Goal: Use online tool/utility: Utilize a website feature to perform a specific function

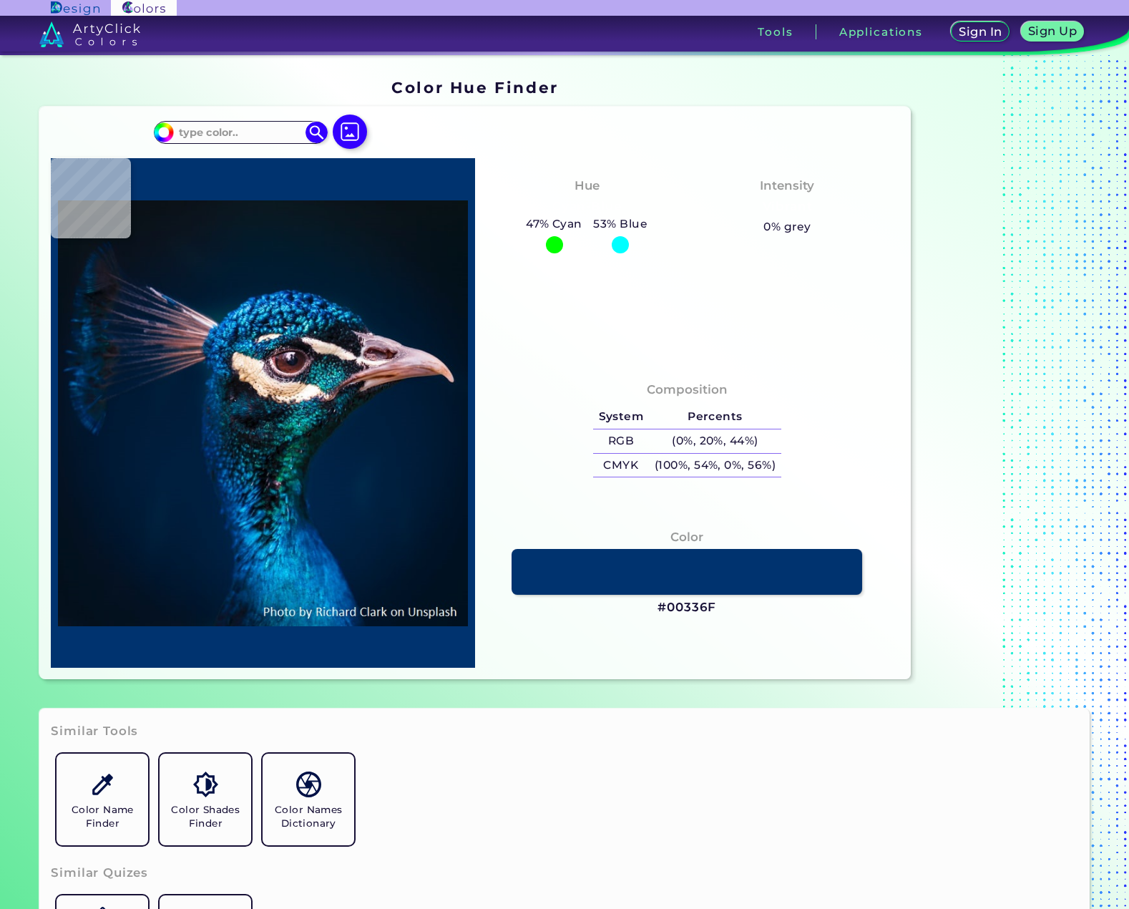
type input "#041117"
type input "#05121b"
type input "#05121B"
type input "#041726"
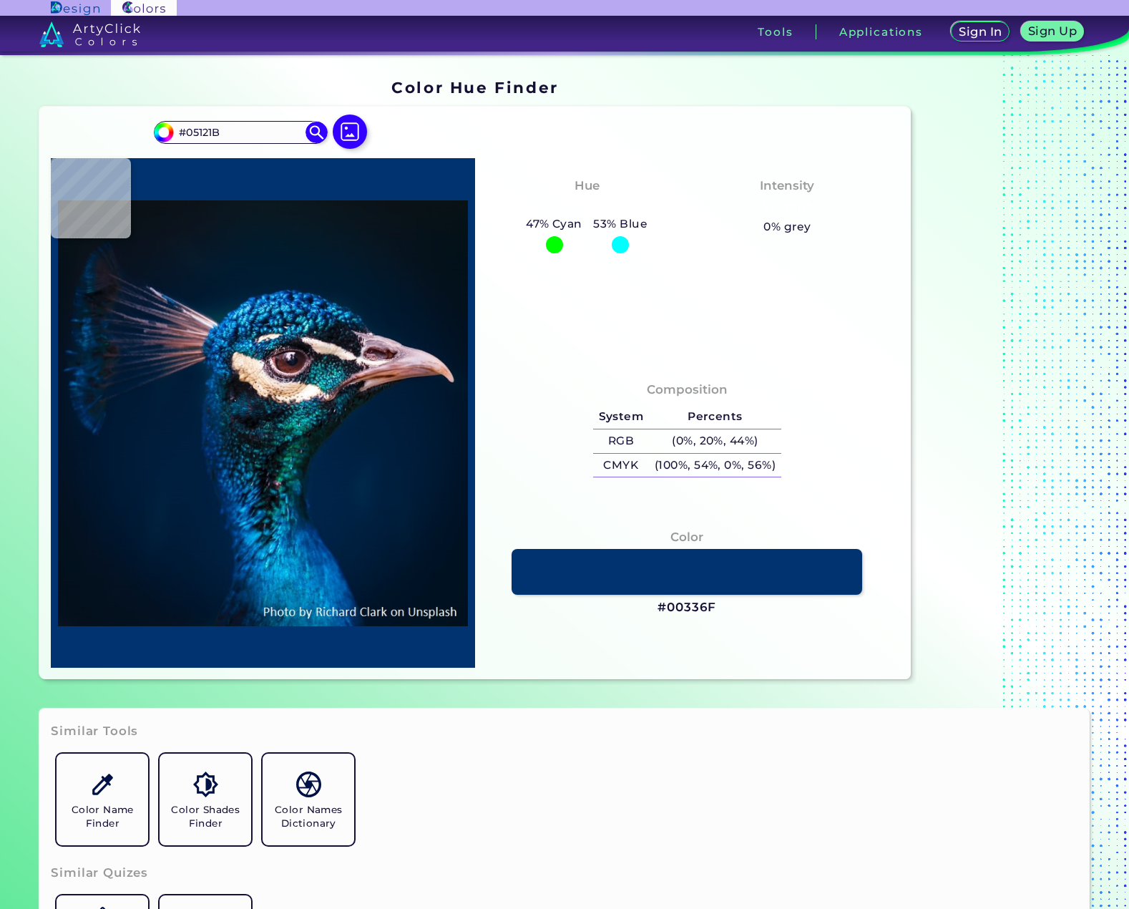
type input "#041726"
type input "#001a29"
type input "#001A29"
type input "#011a2e"
type input "#011A2E"
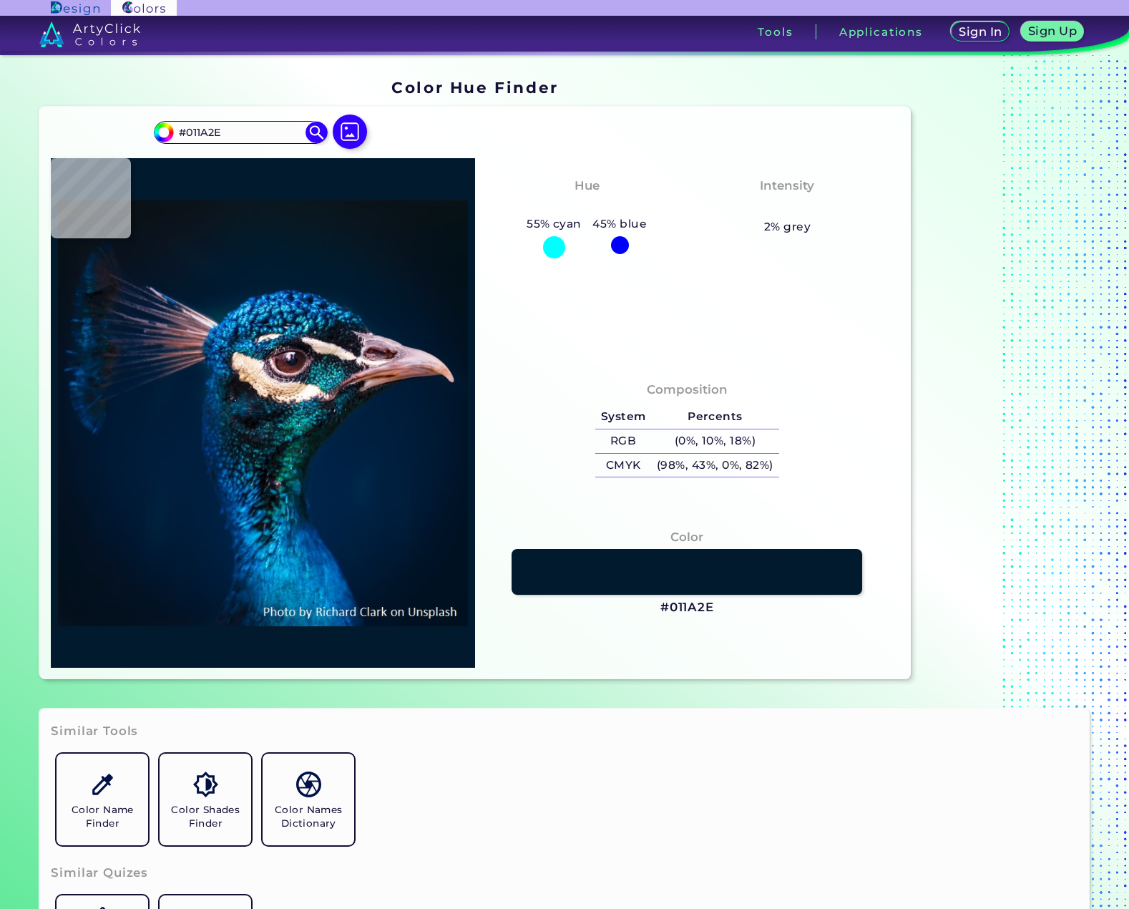
type input "#001b30"
type input "#001B30"
type input "#011b31"
type input "#011B31"
type input "#011b32"
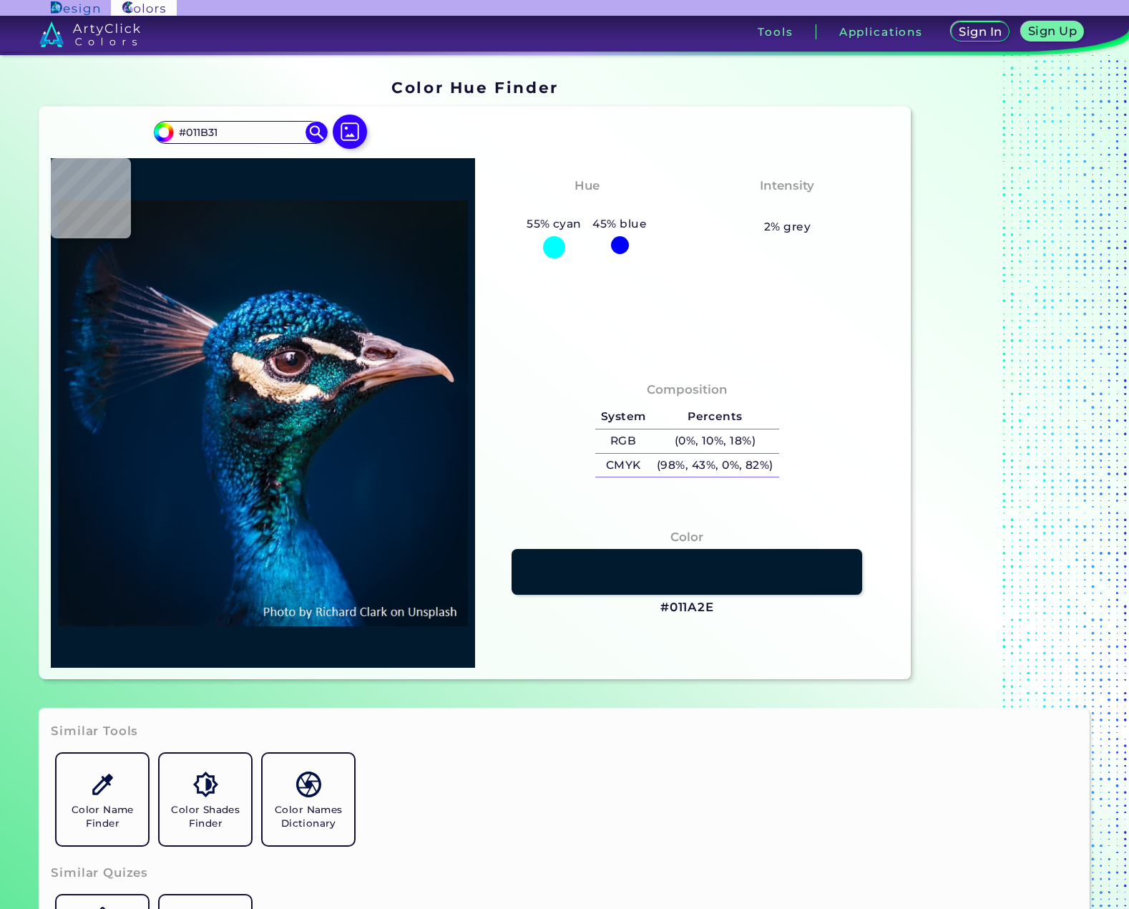
type input "#011B32"
type input "#001b33"
type input "#001B33"
type input "#001b34"
type input "#001B34"
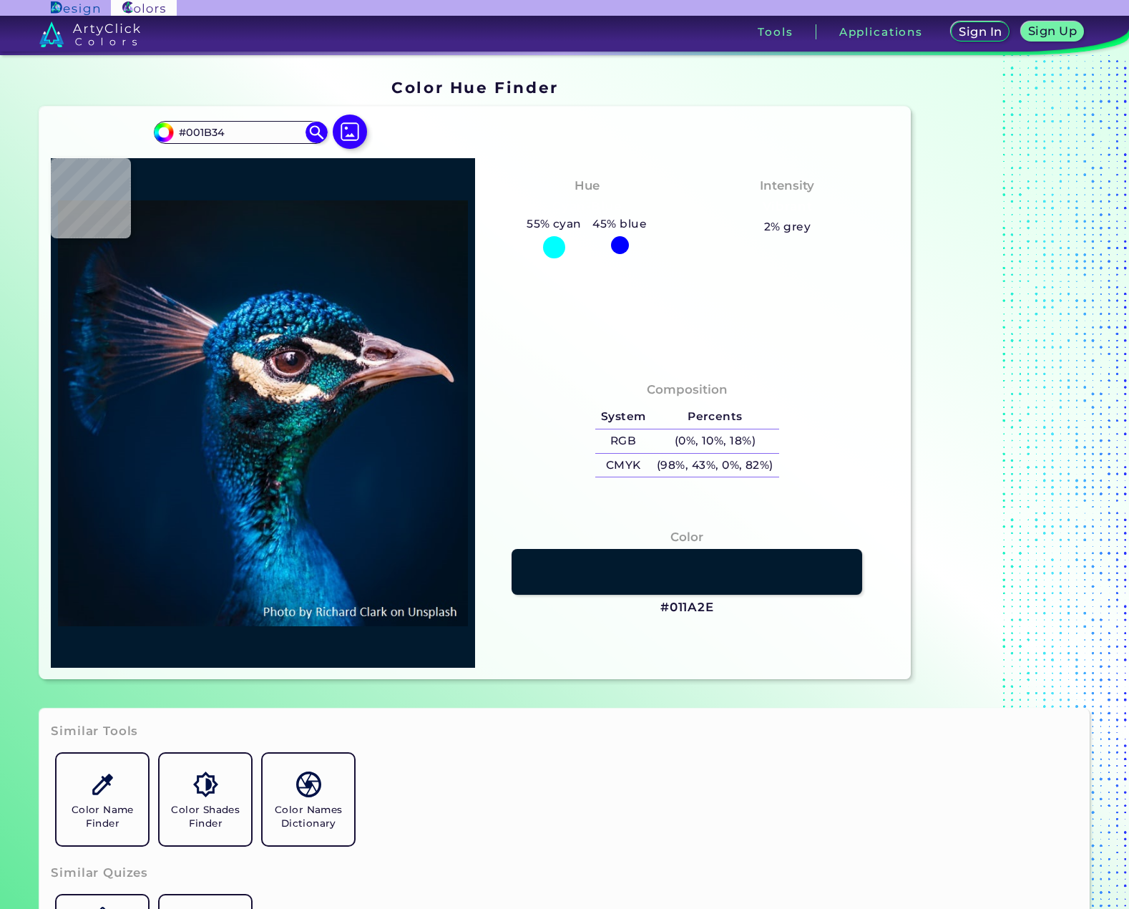
click at [314, 283] on img at bounding box center [263, 412] width 410 height 495
click at [343, 475] on img at bounding box center [263, 412] width 410 height 495
type input "#002246"
type input "#002245"
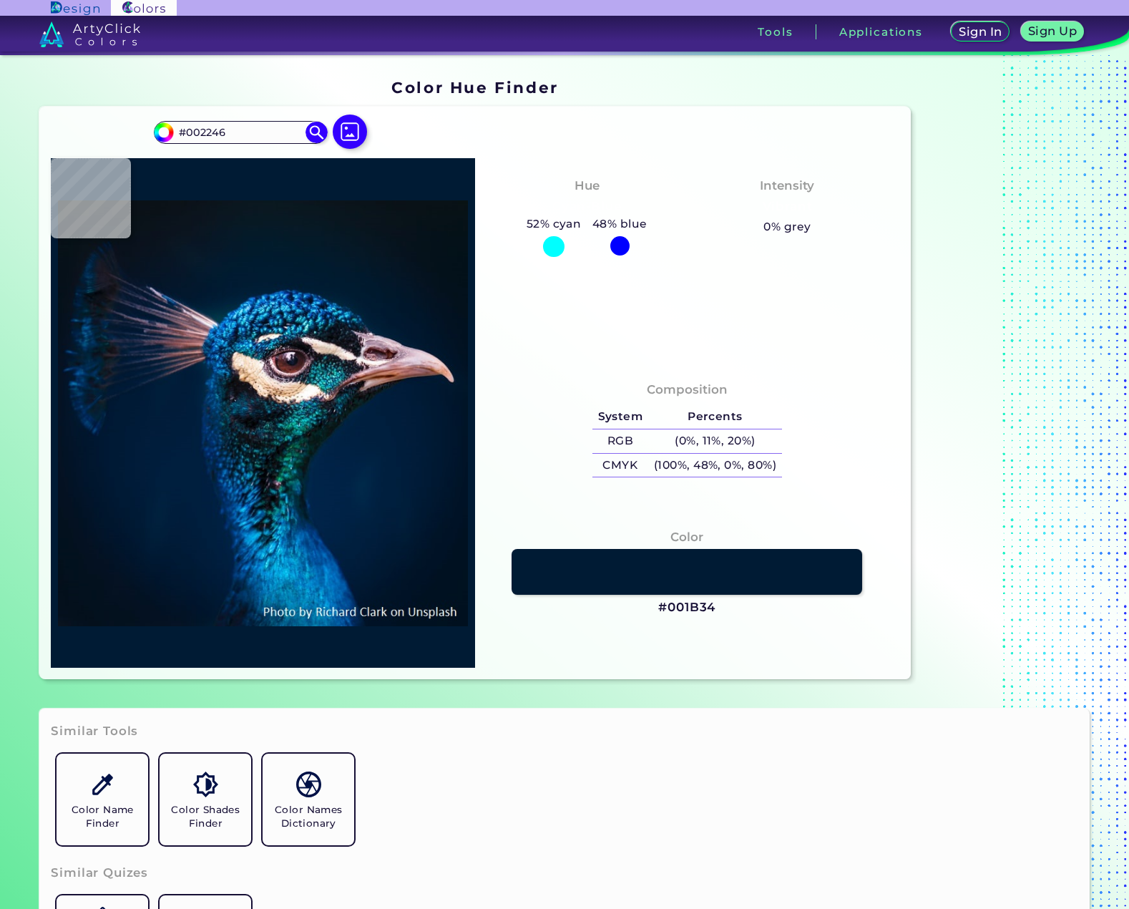
type input "#002245"
type input "#002247"
type input "#012348"
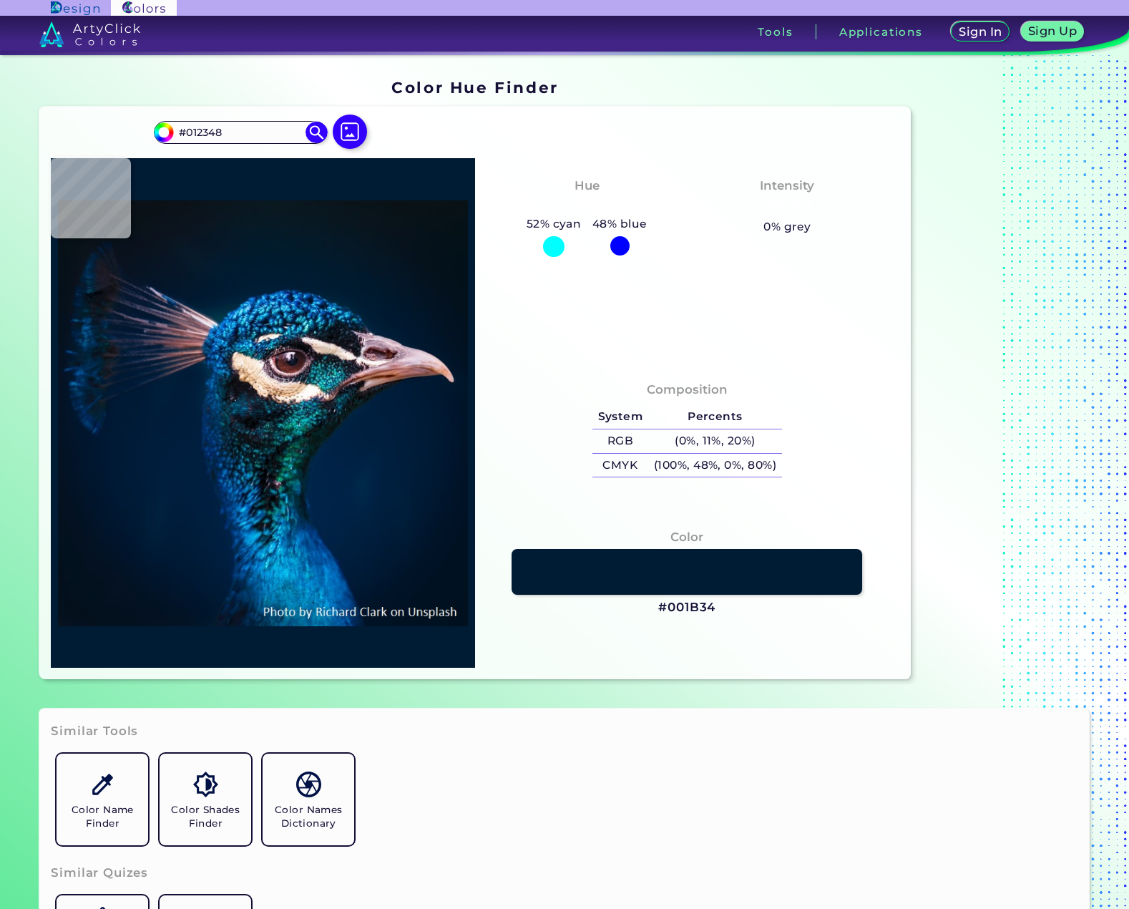
type input "#002247"
type input "#012348"
type input "#002448"
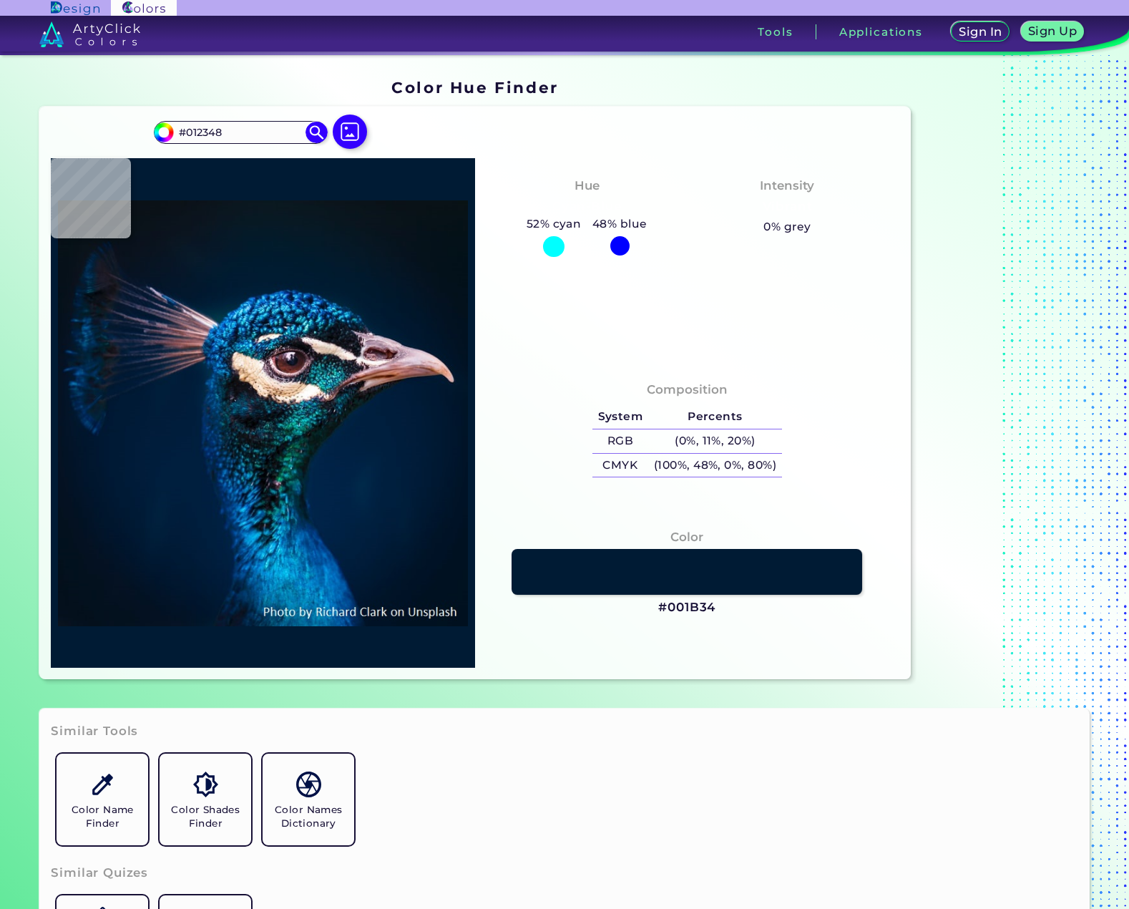
type input "#002448"
type input "#022138"
type input "#022943"
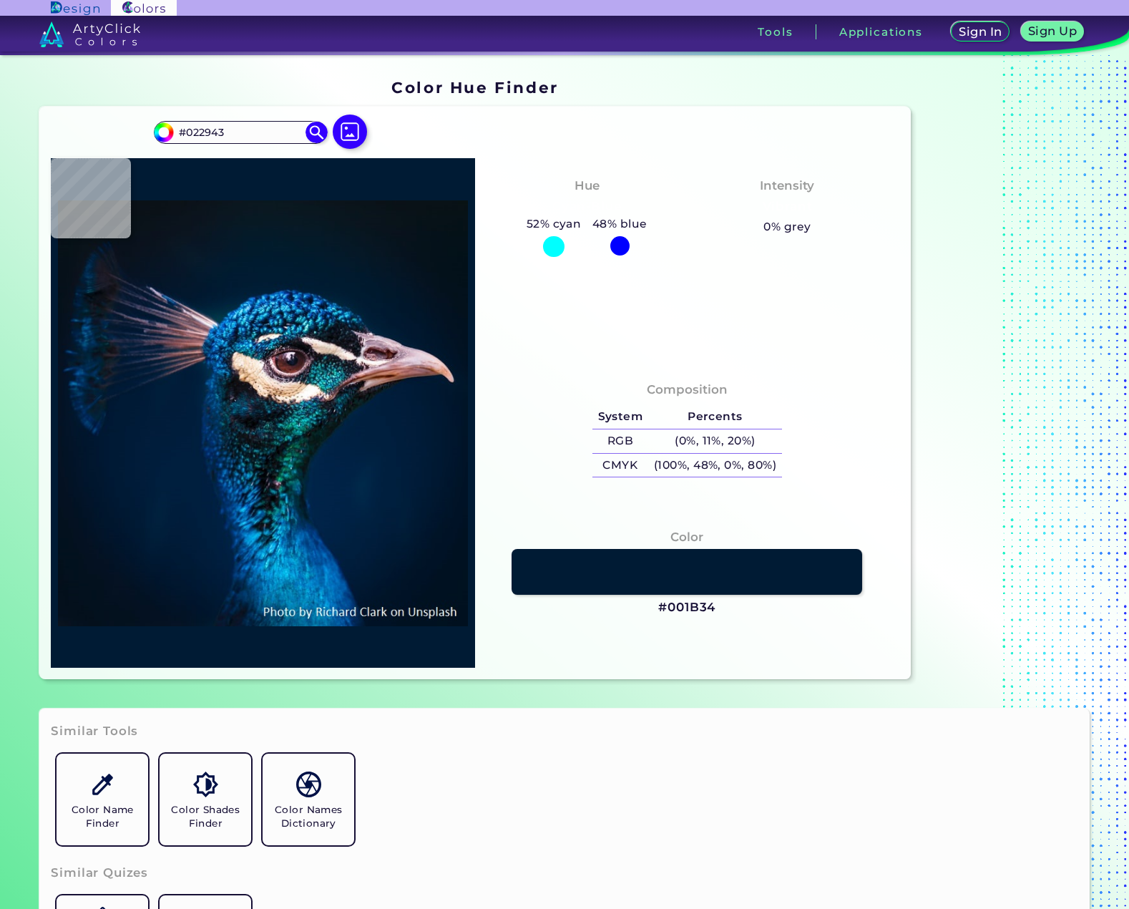
type input "#094265"
type input "#0477a5"
type input "#0477A5"
type input "#00588f"
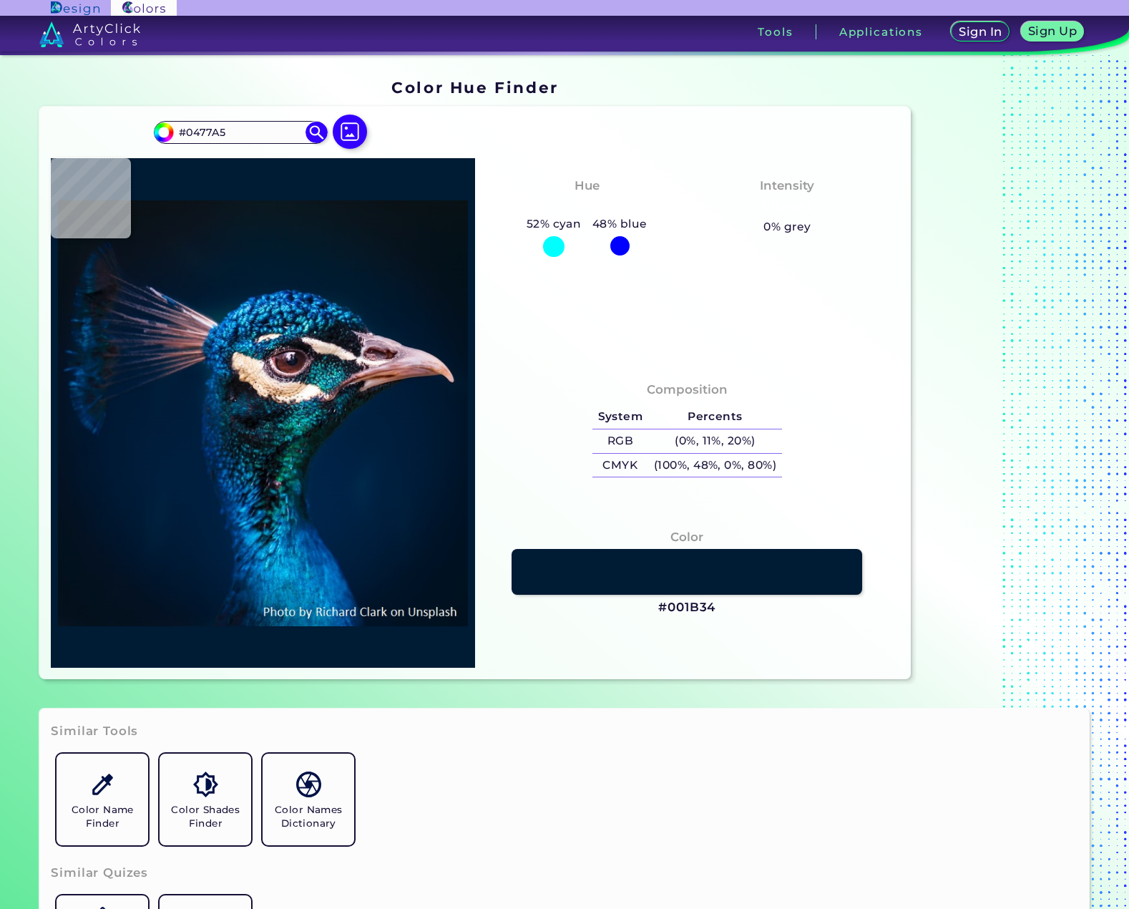
type input "#00588F"
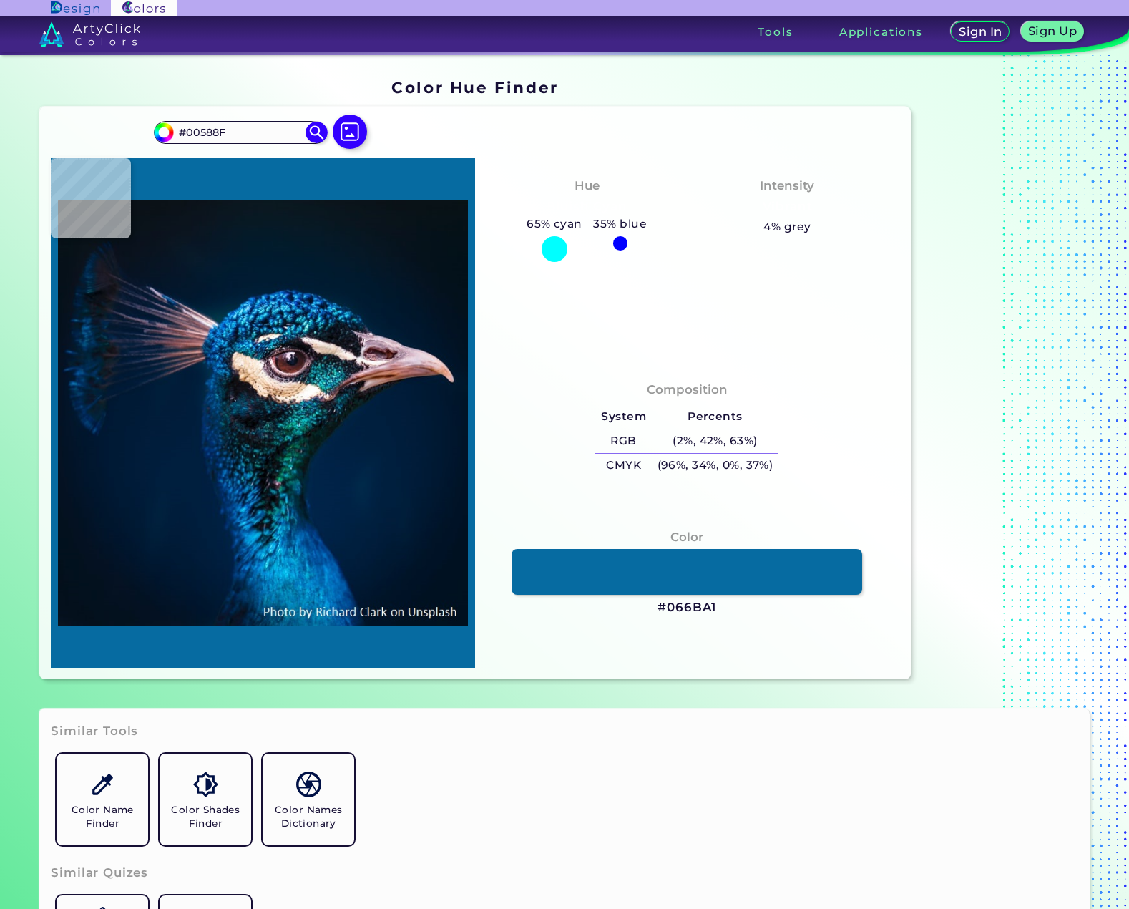
type input "#066ba1"
type input "#066BA1"
type input "#025b89"
type input "#025B89"
type input "#03a0e2"
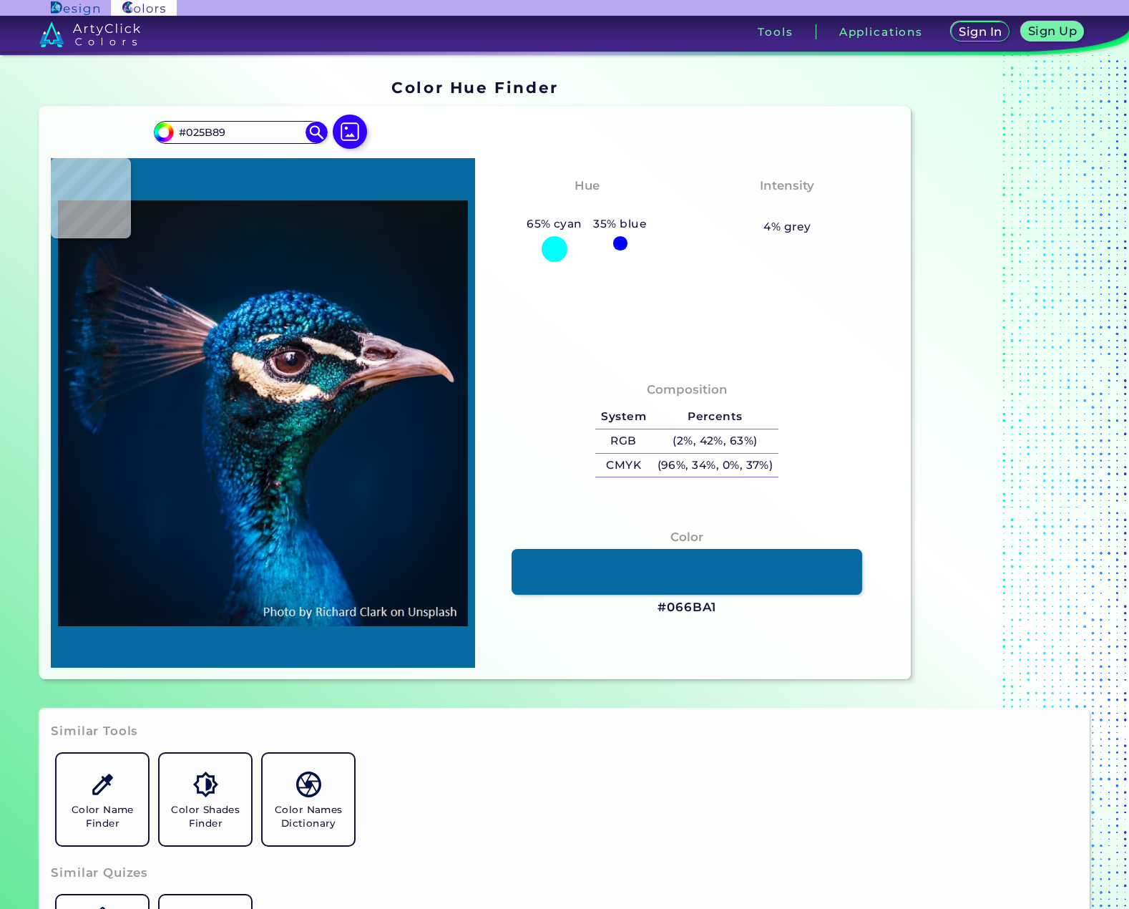
type input "#03A0E2"
type input "#0aa3e1"
type input "#0AA3E1"
type input "#0378bd"
type input "#0378BD"
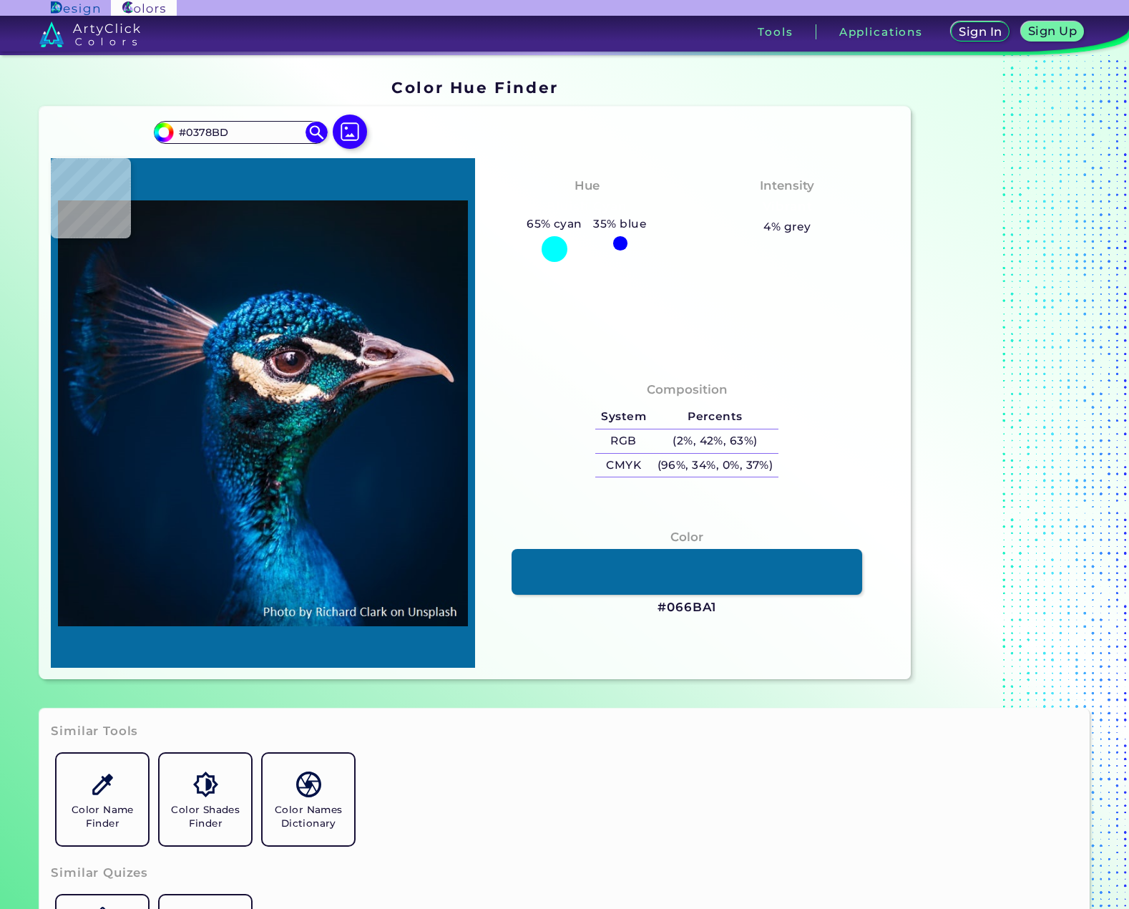
type input "#085ba3"
type input "#085BA3"
type input "#074f96"
type input "#074F96"
type input "#043161"
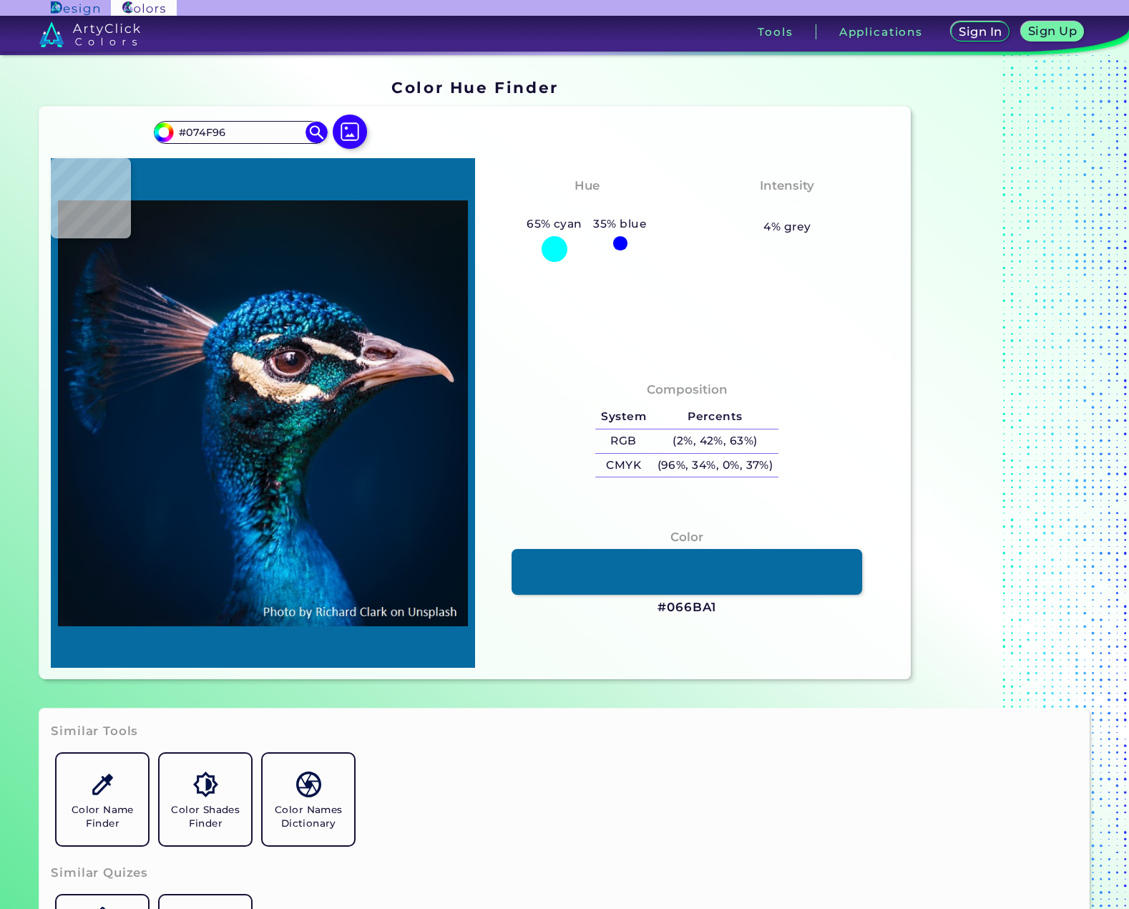
type input "#043161"
type input "#002f61"
type input "#002F61"
type input "#013f79"
type input "#013F79"
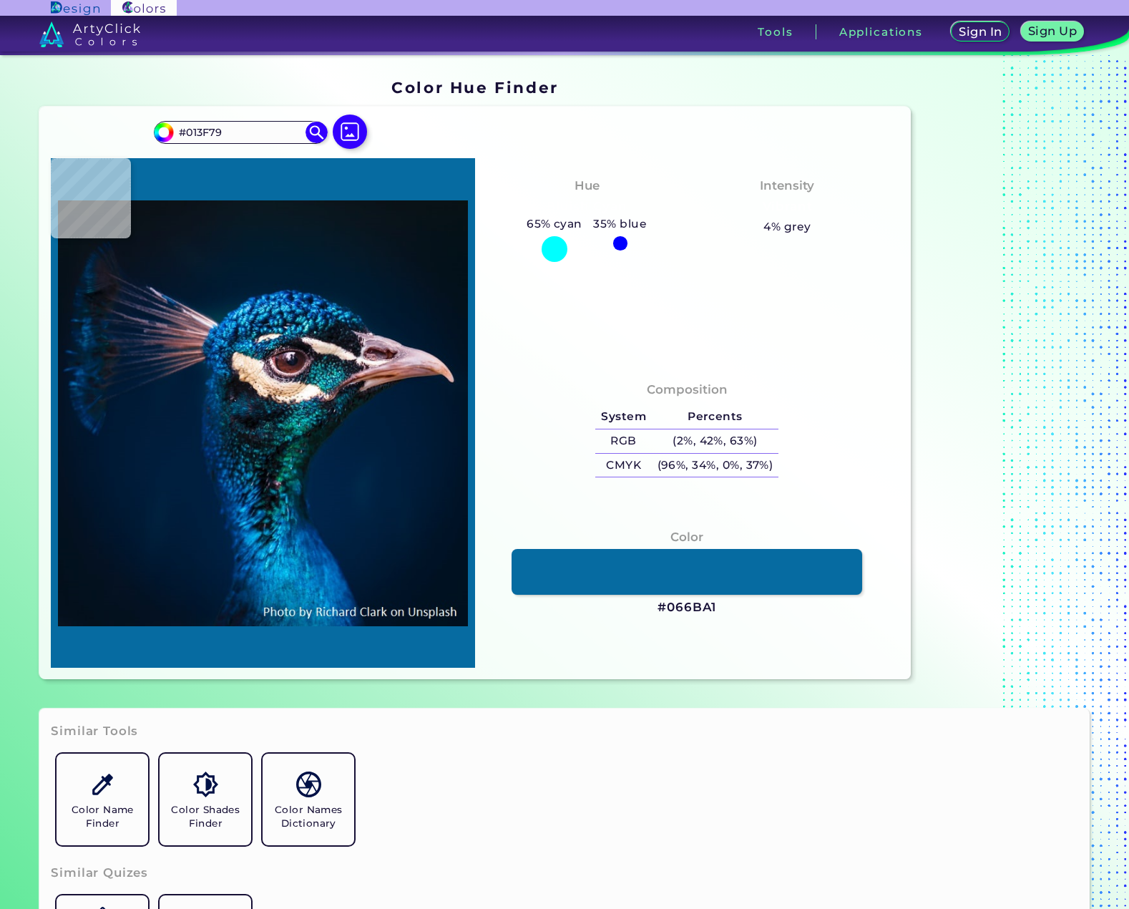
type input "#004282"
type input "#003675"
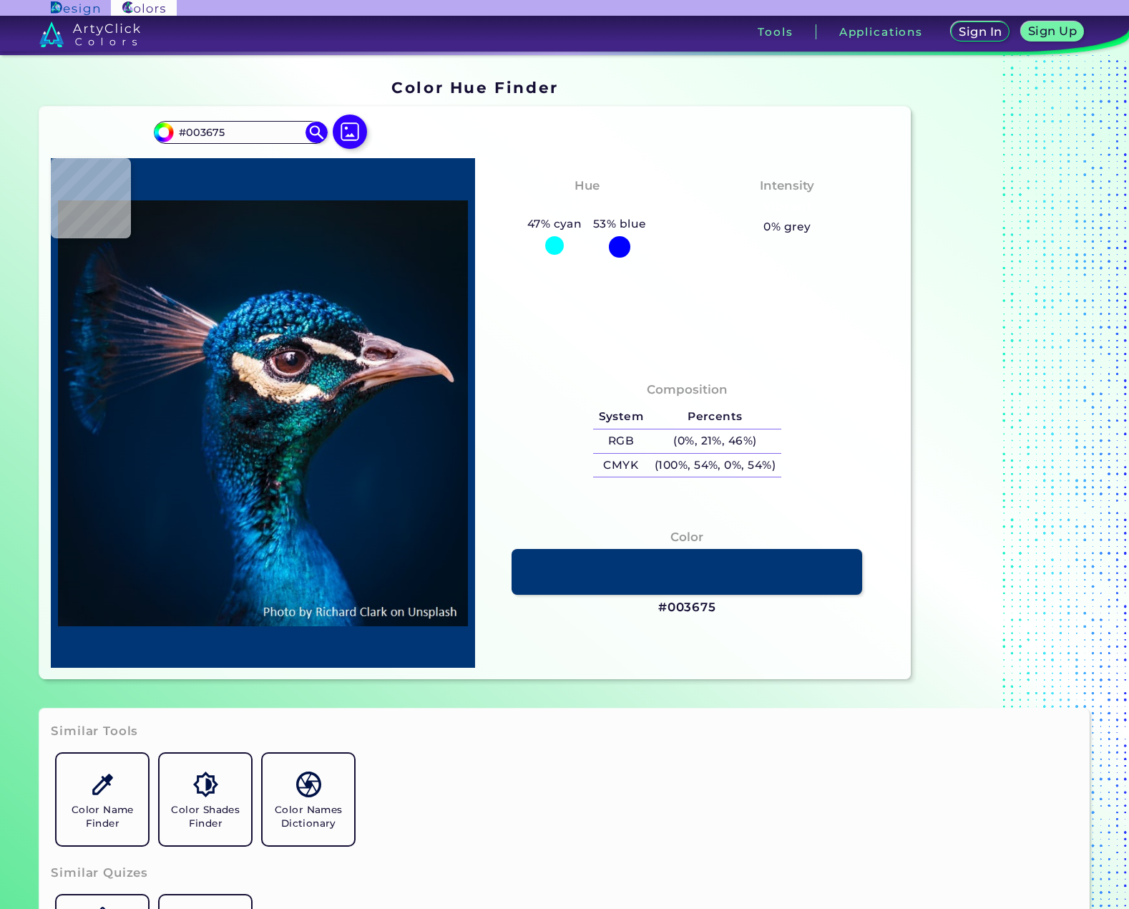
type input "#054280"
type input "#03316d"
type input "#03316D"
type input "#002349"
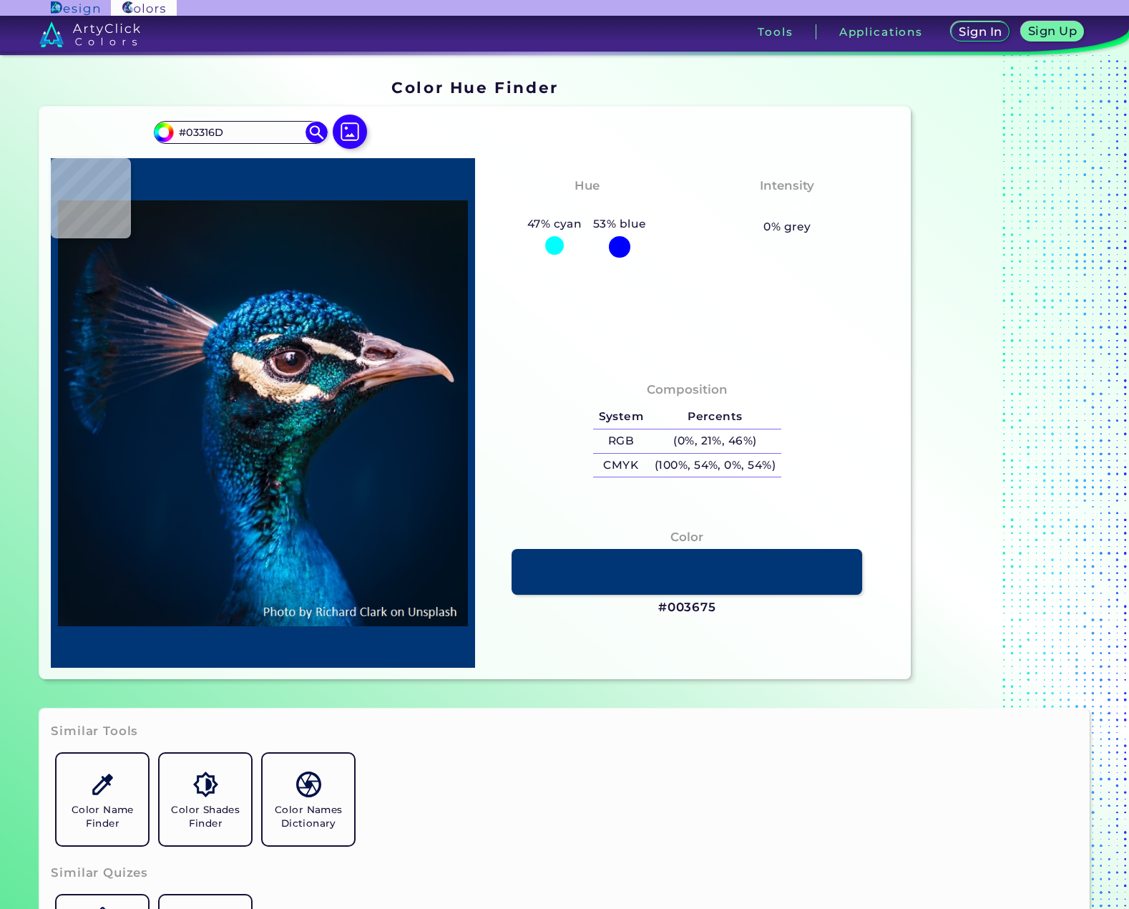
type input "#002349"
type input "#002147"
type input "#002142"
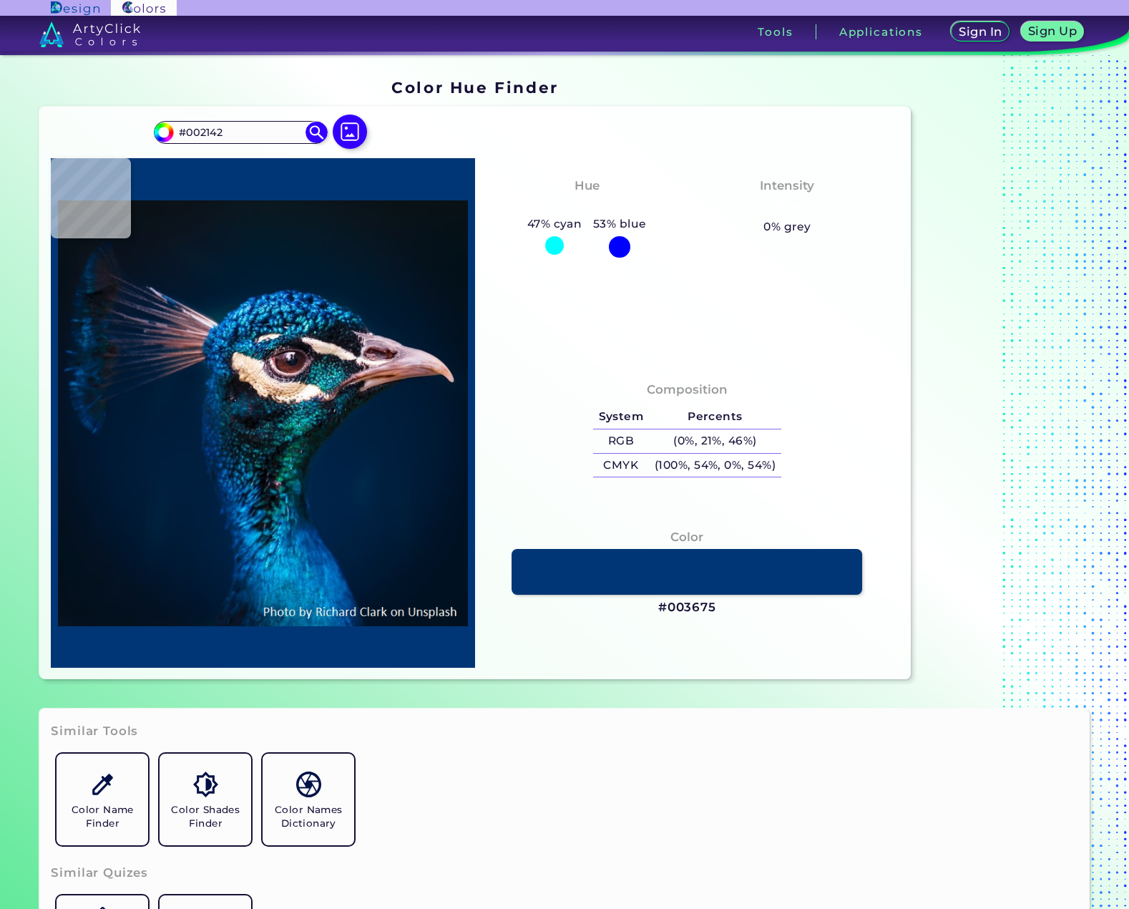
type input "#00203f"
type input "#00203F"
type input "#001f3e"
type input "#001F3E"
type input "#001e3d"
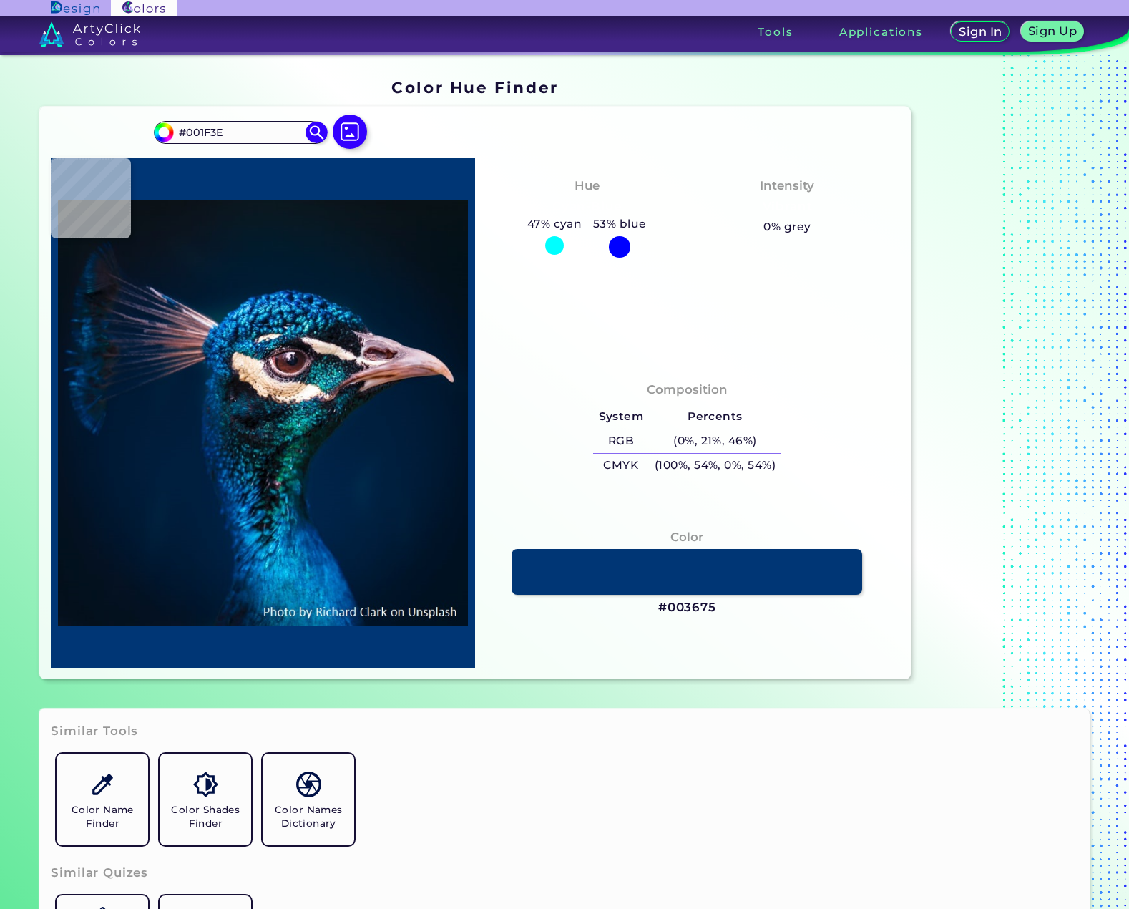
type input "#001E3D"
type input "#001d3d"
type input "#001D3D"
type input "#001d3b"
type input "#001D3B"
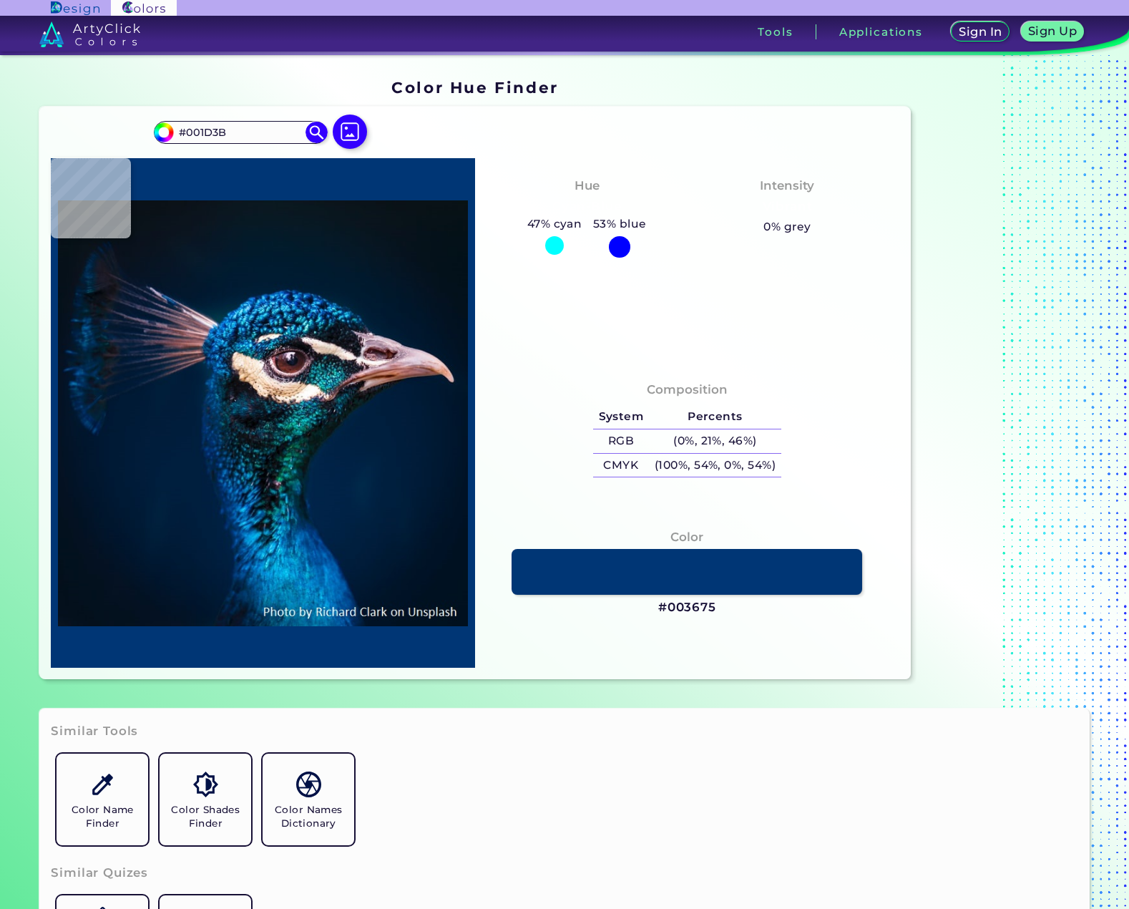
type input "#001f3c"
type input "#001F3C"
type input "#00213d"
type input "#00213D"
type input "#001e3a"
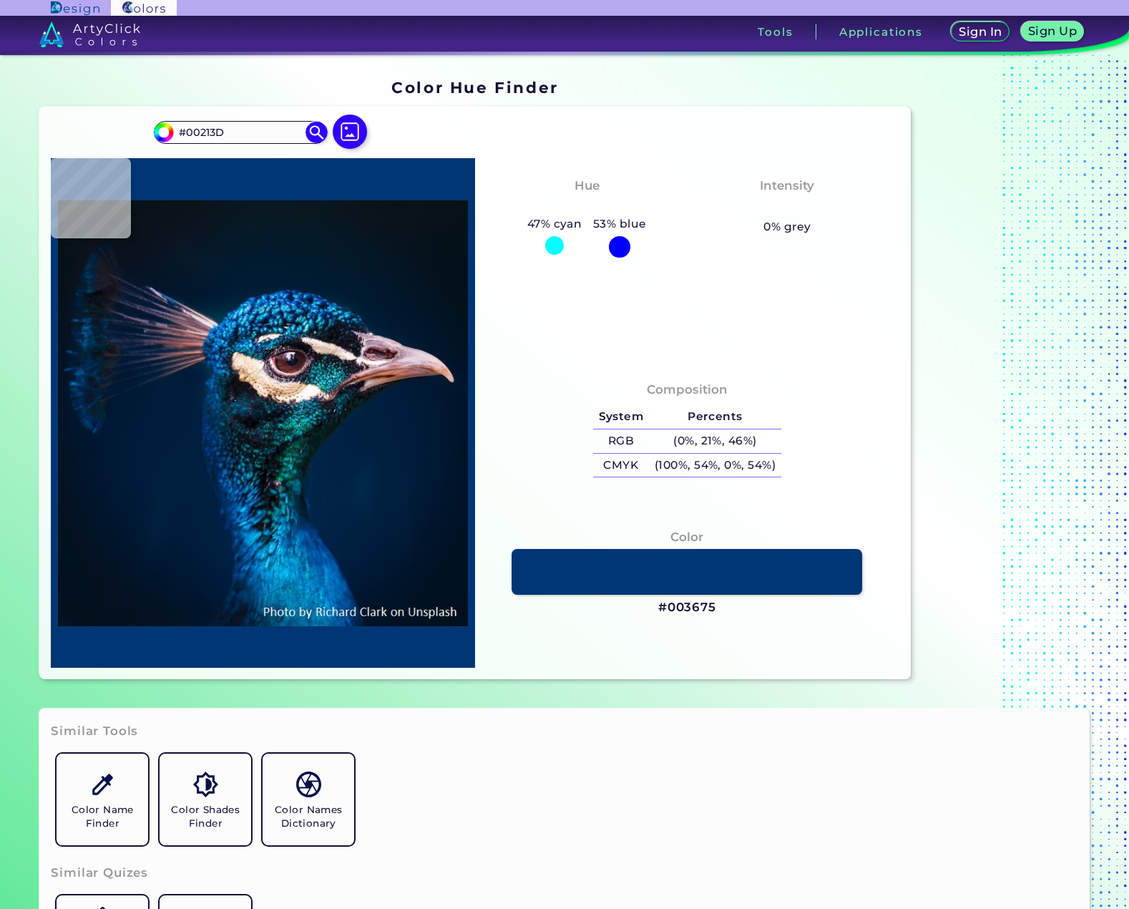
type input "#001E3A"
type input "#001b38"
type input "#001B38"
type input "#011a38"
type input "#011A38"
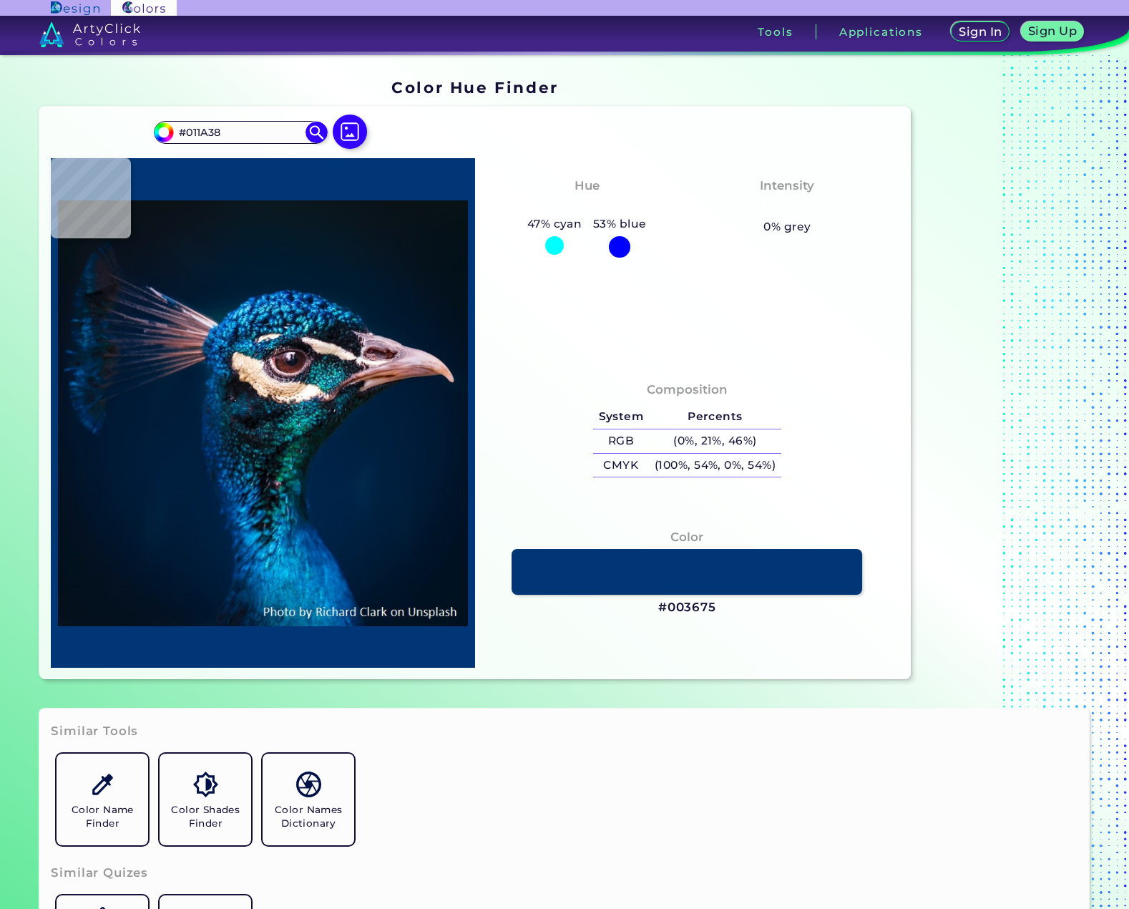
type input "#001a35"
type input "#001A35"
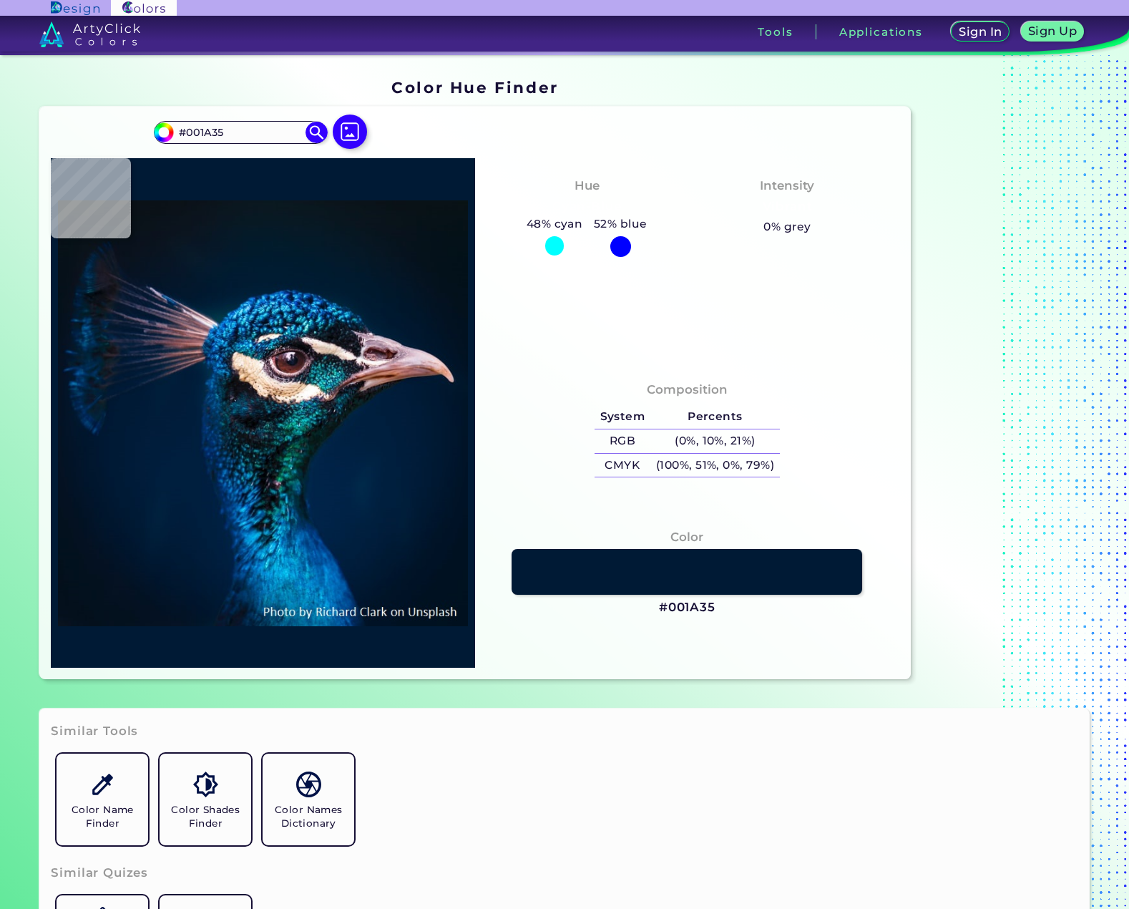
type input "#001b38"
type input "#001B38"
type input "#001b36"
type input "#001B36"
type input "#01203d"
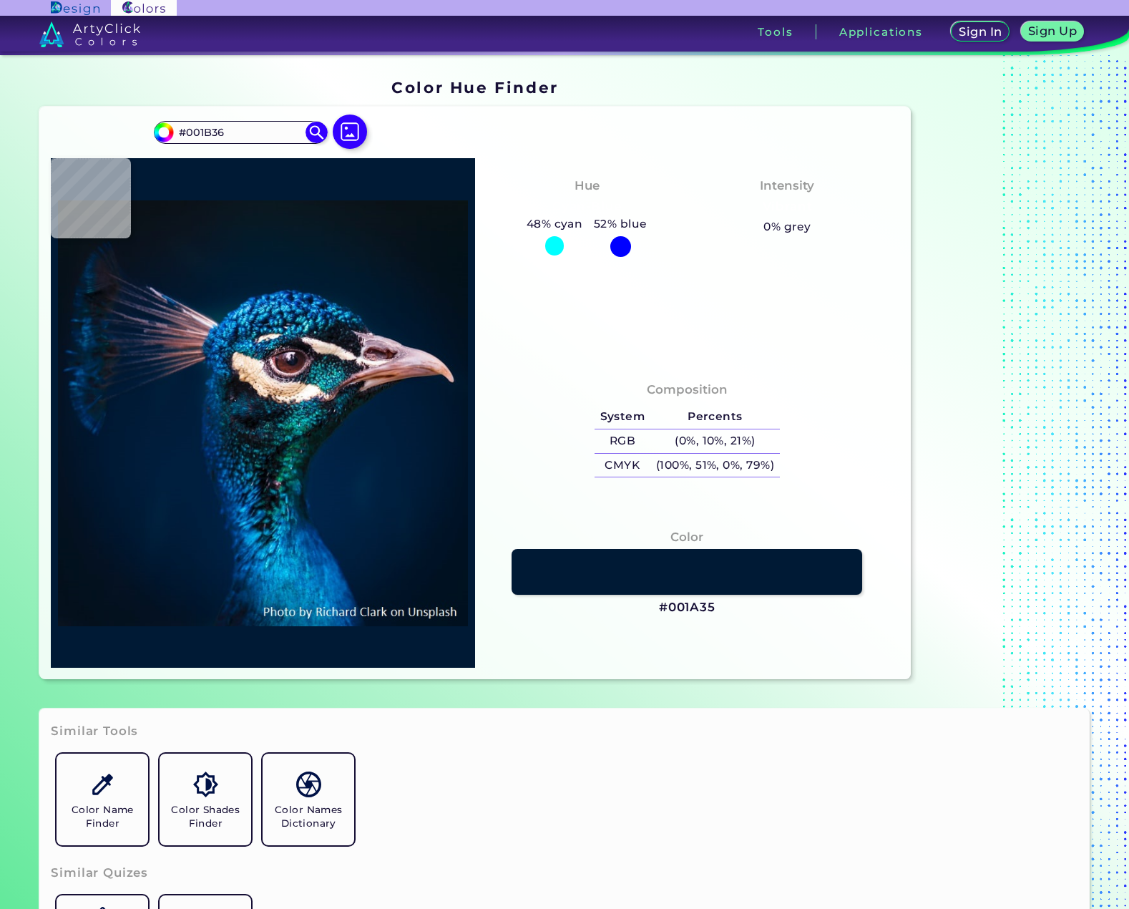
type input "#01203D"
type input "#011c39"
type input "#011C39"
type input "#001d3b"
type input "#001D3B"
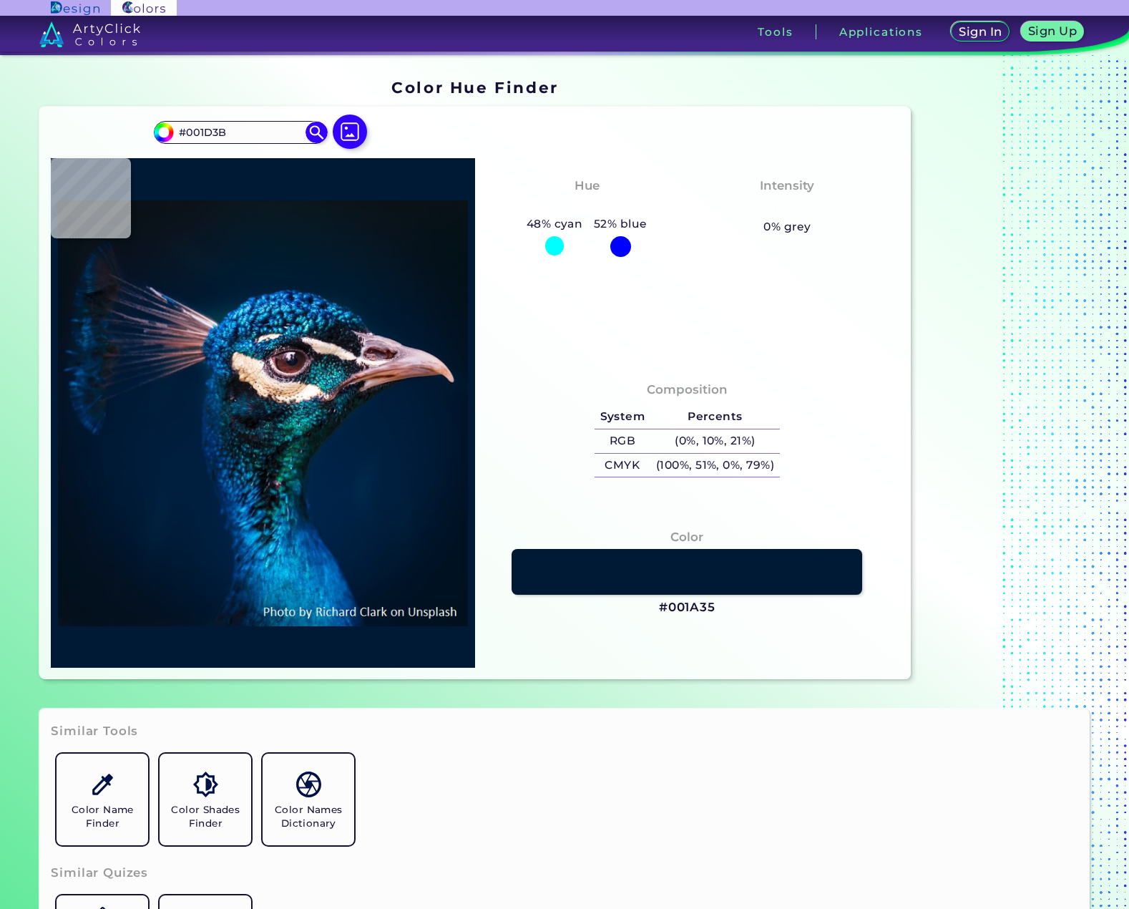
type input "#001f3e"
type input "#001F3E"
type input "#011f41"
type input "#011F41"
type input "#002043"
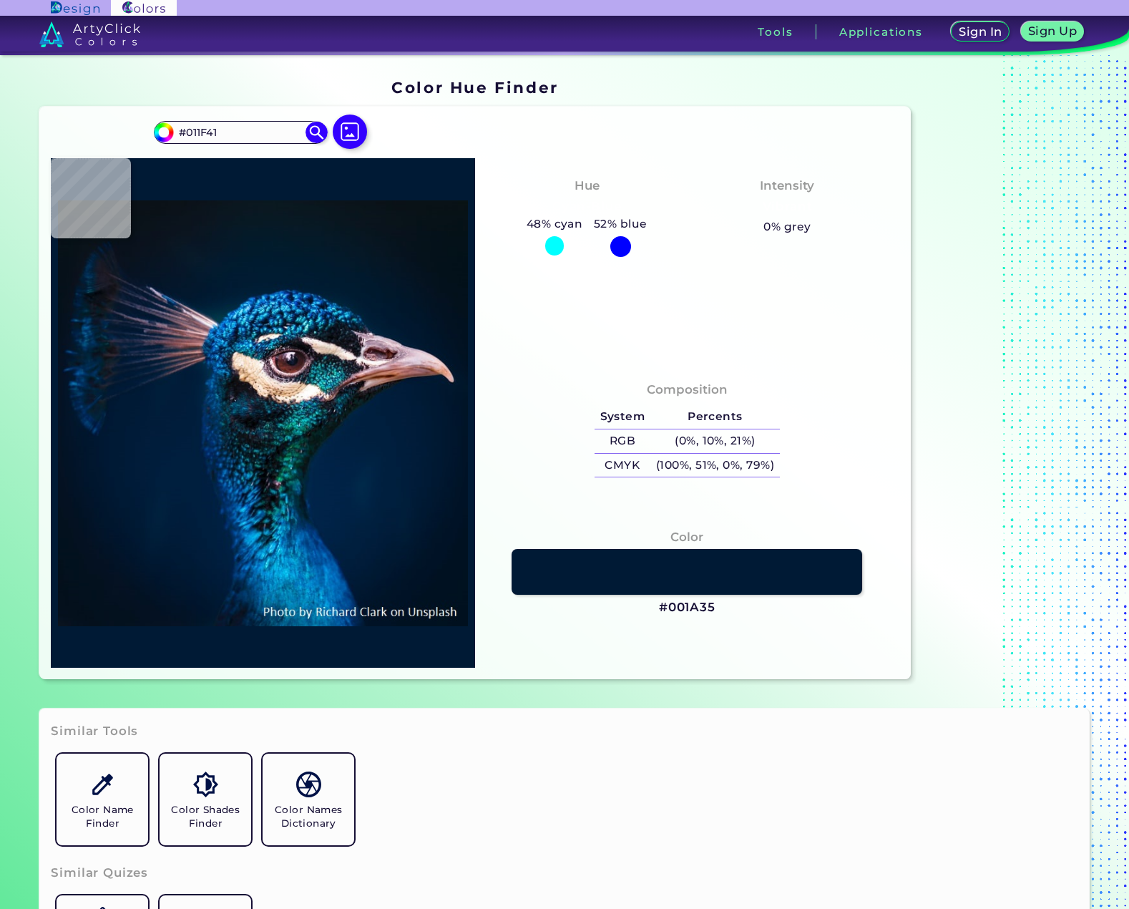
type input "#002043"
type input "#034483"
type input "#1160a1"
type input "#1160A1"
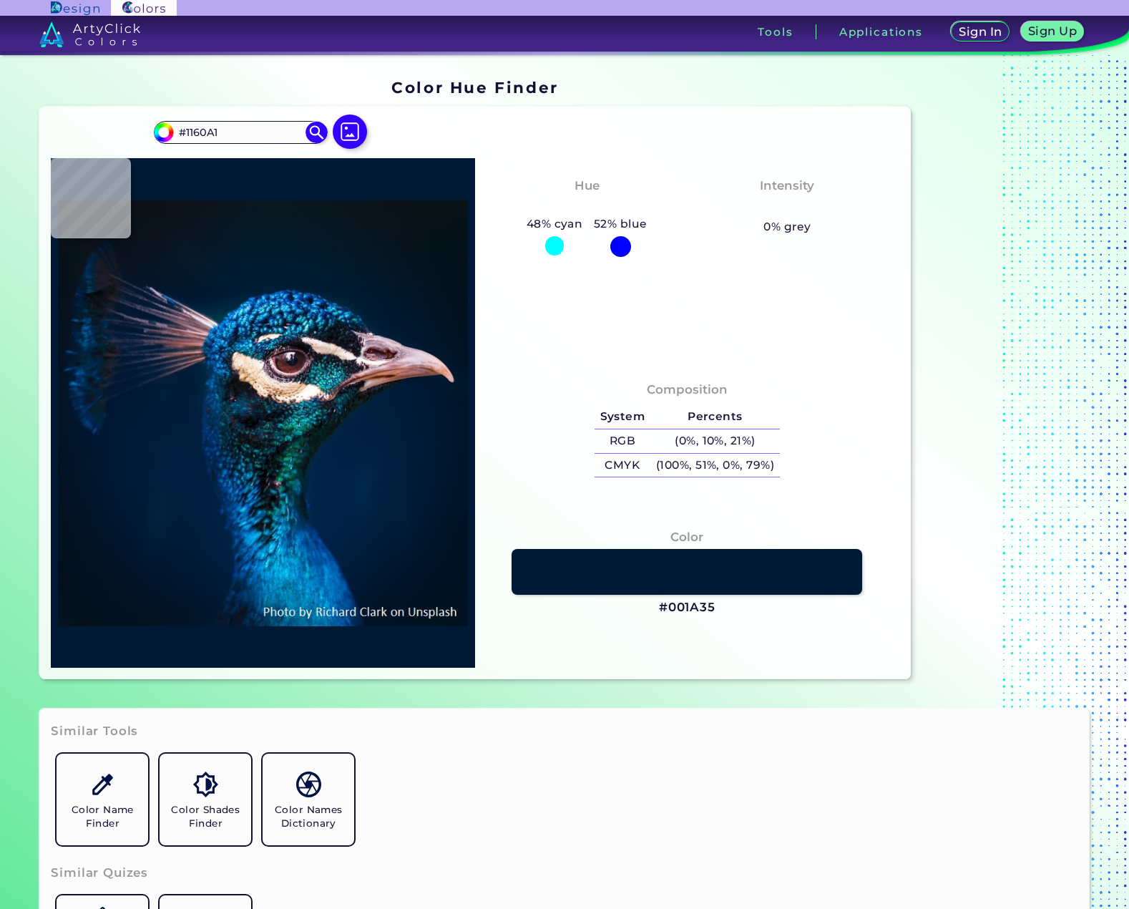
type input "#0668b3"
type input "#0668B3"
type input "#0b69a6"
type input "#0B69A6"
type input "#0e98d9"
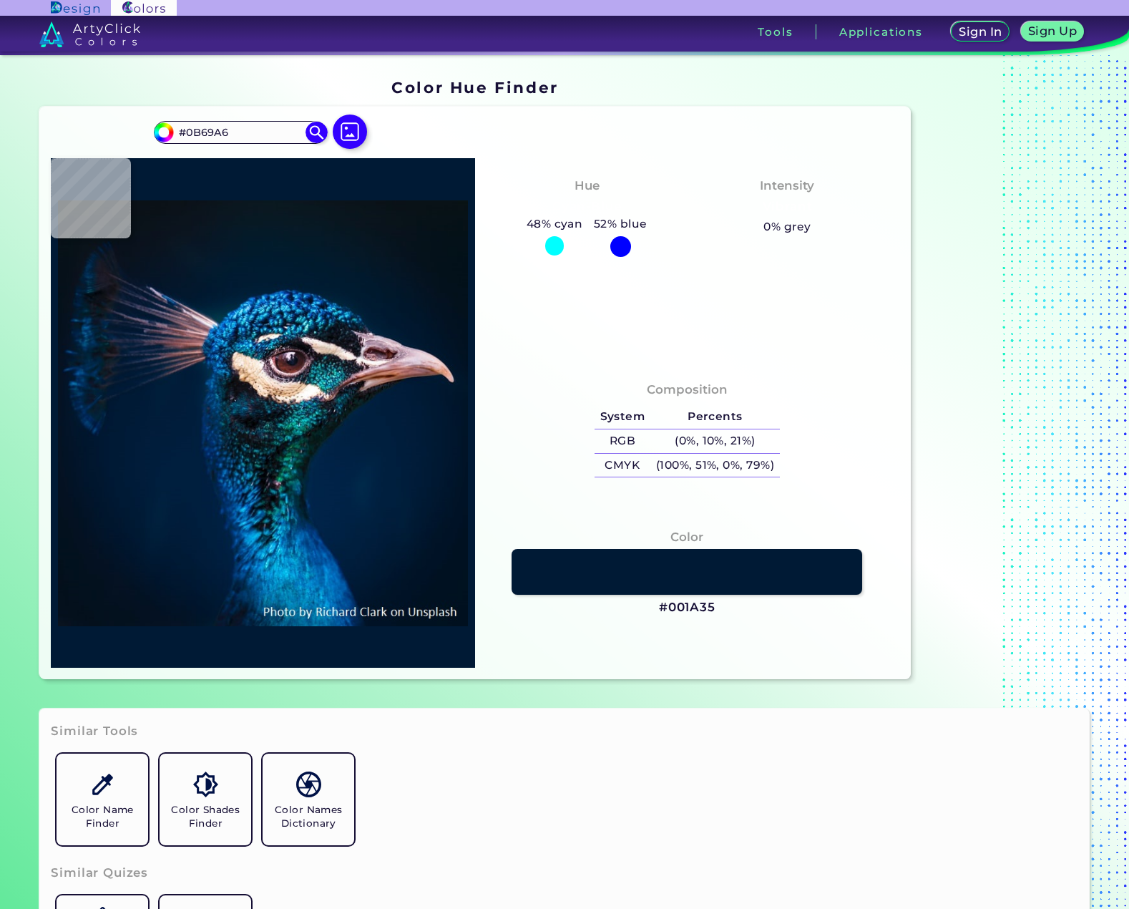
type input "#0E98D9"
type input "#0eaee7"
type input "#0EAEE7"
type input "#26cefc"
type input "#26CEFC"
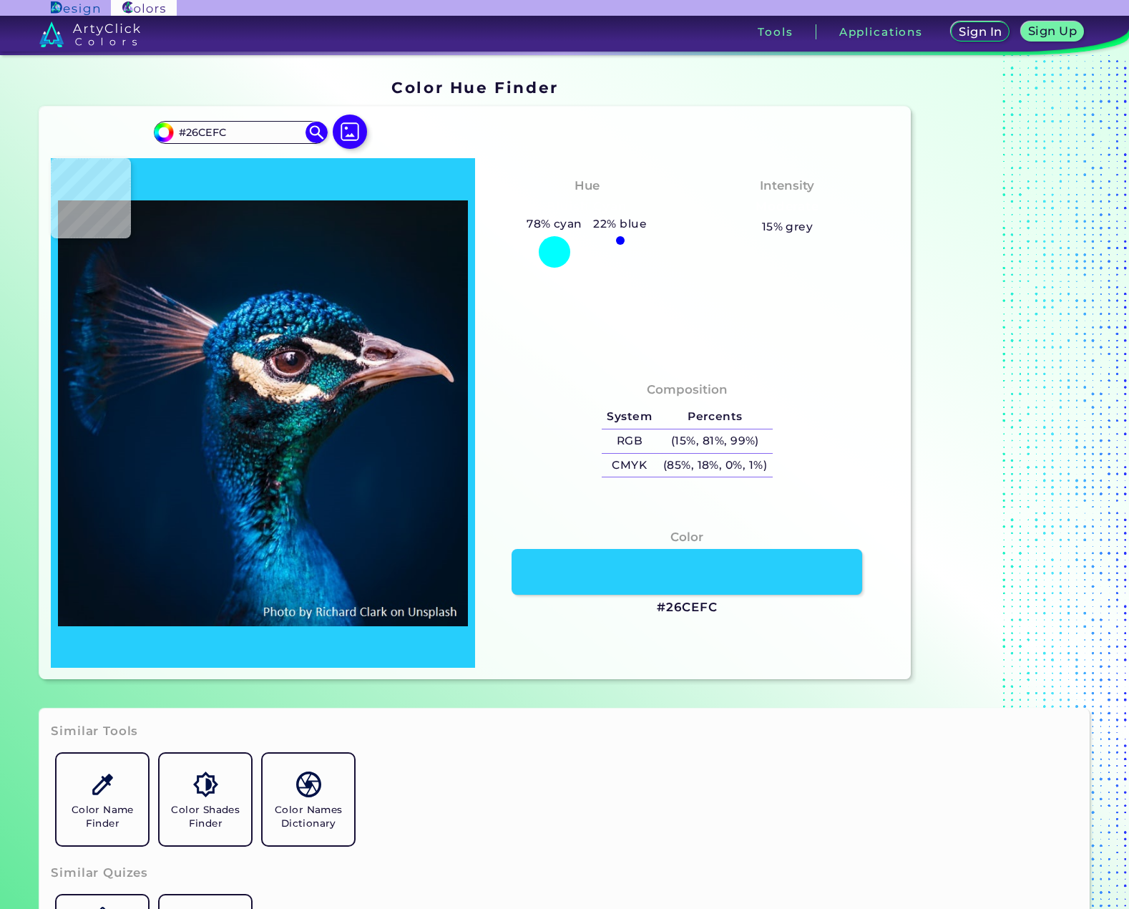
type input "#1cc6ed"
type input "#1CC6ED"
type input "#12b1e0"
type input "#12B1E0"
type input "#0390c8"
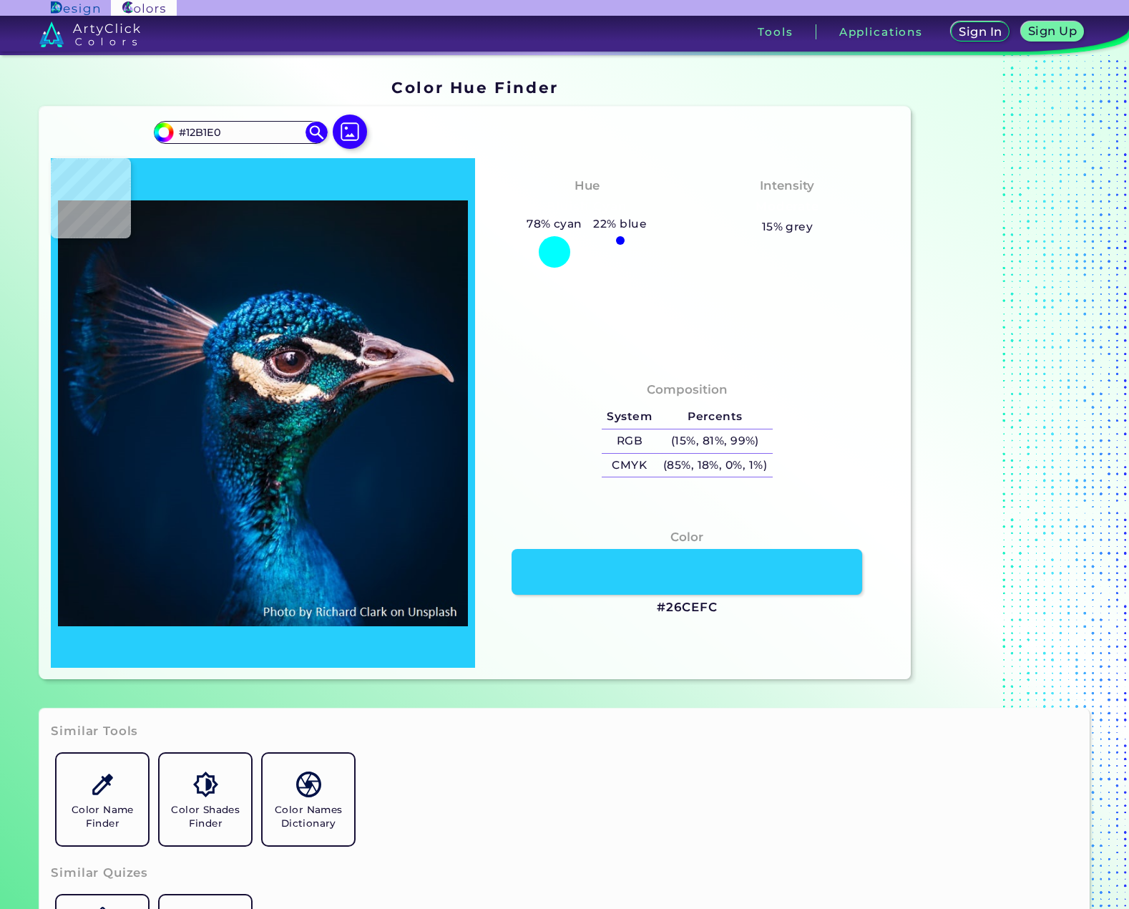
type input "#0390C8"
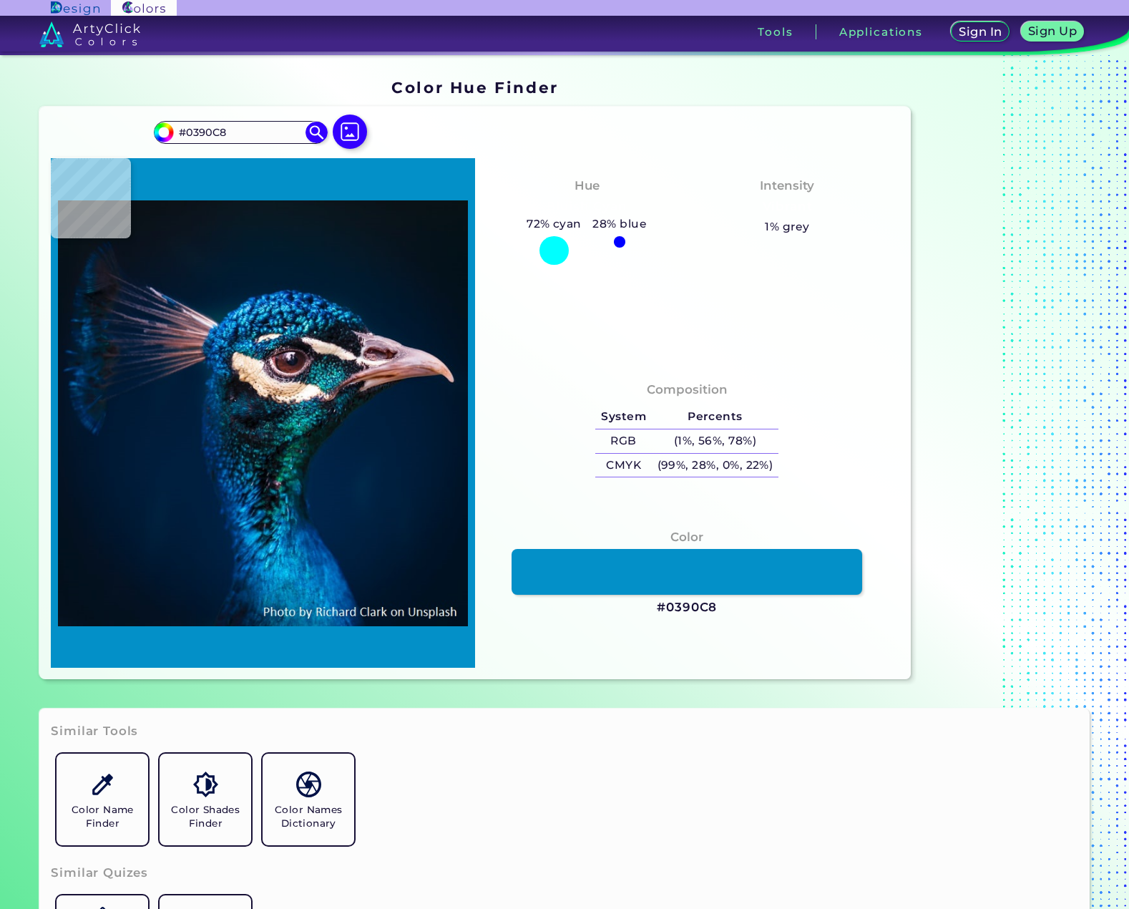
type input "#0c91ca"
type input "#0C91CA"
type input "#1b89c1"
type input "#1B89C1"
type input "#00447b"
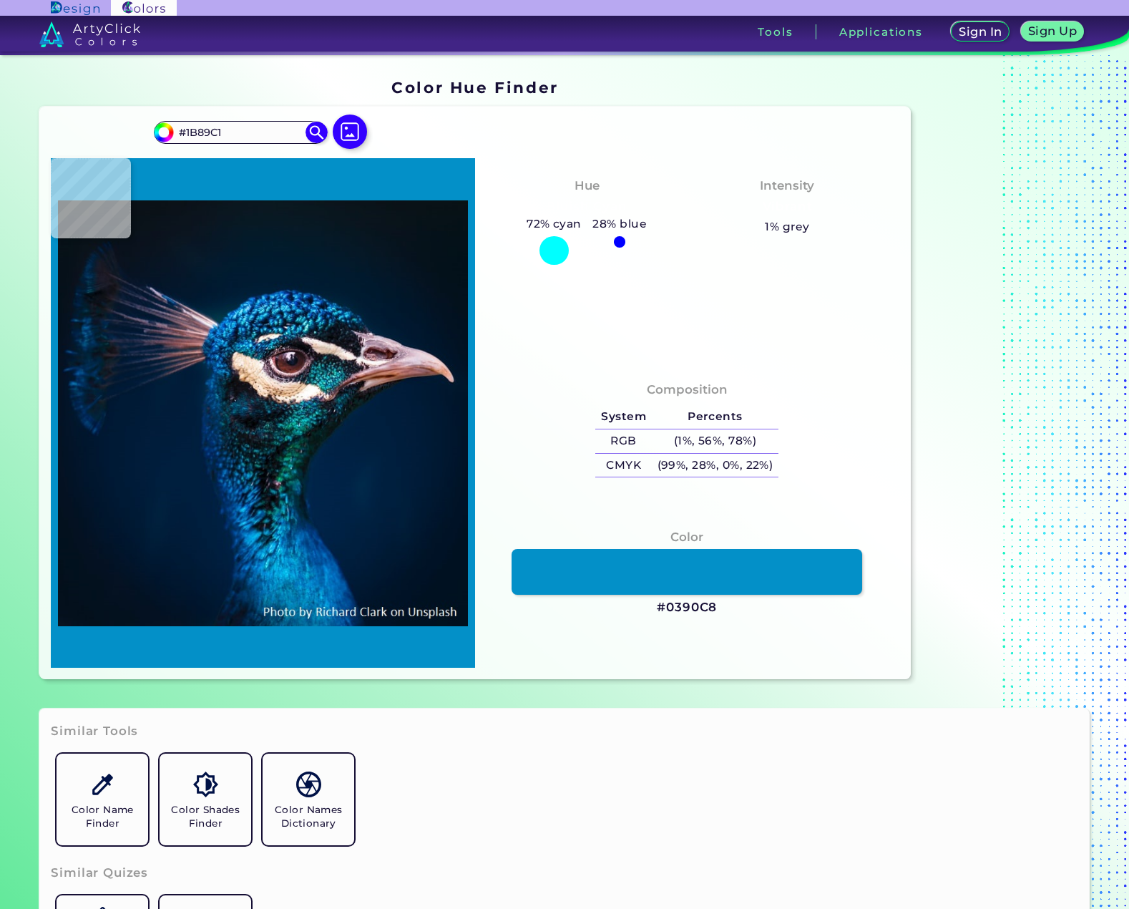
type input "#00447B"
type input "#0d76a8"
type input "#0D76A8"
type input "#1491c0"
type input "#1491C0"
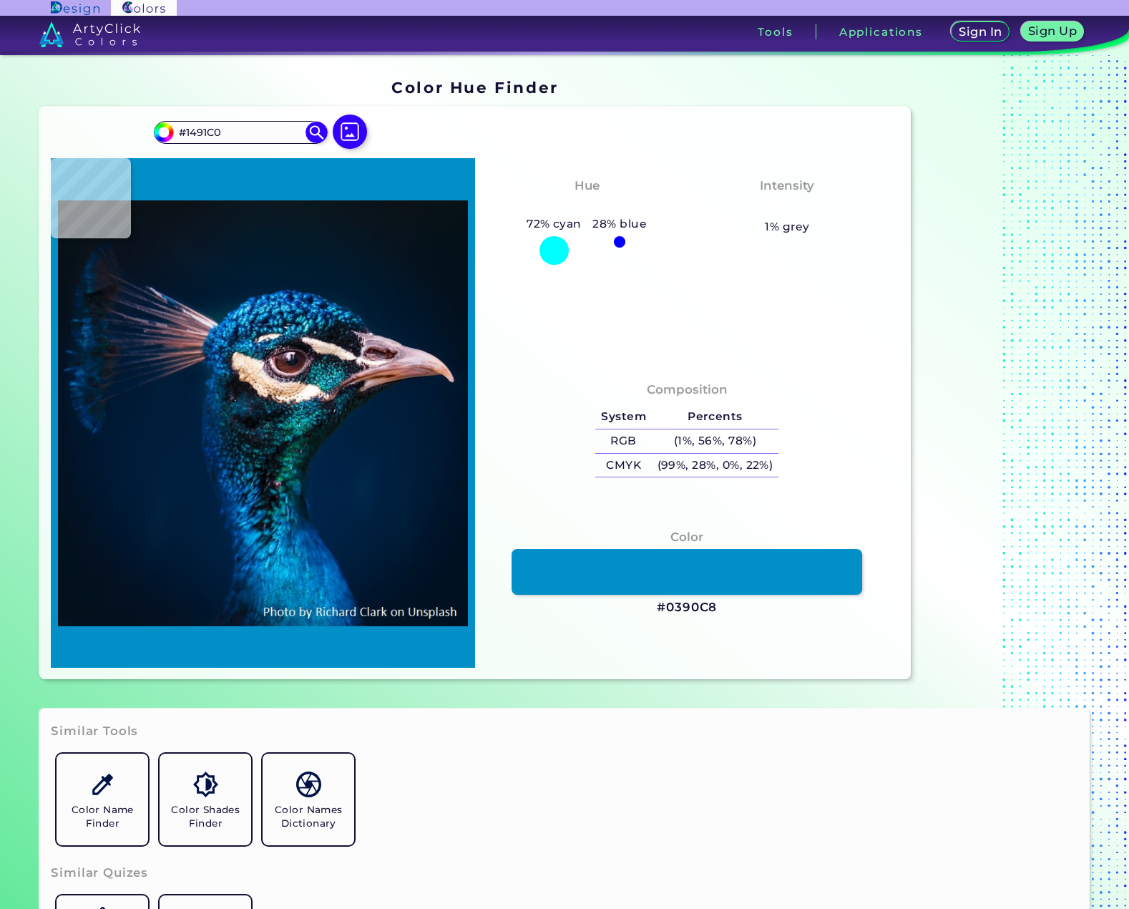
type input "#0b9ac9"
type input "#0B9AC9"
type input "#36d0f9"
type input "#36D0F9"
type input "#1bbbe4"
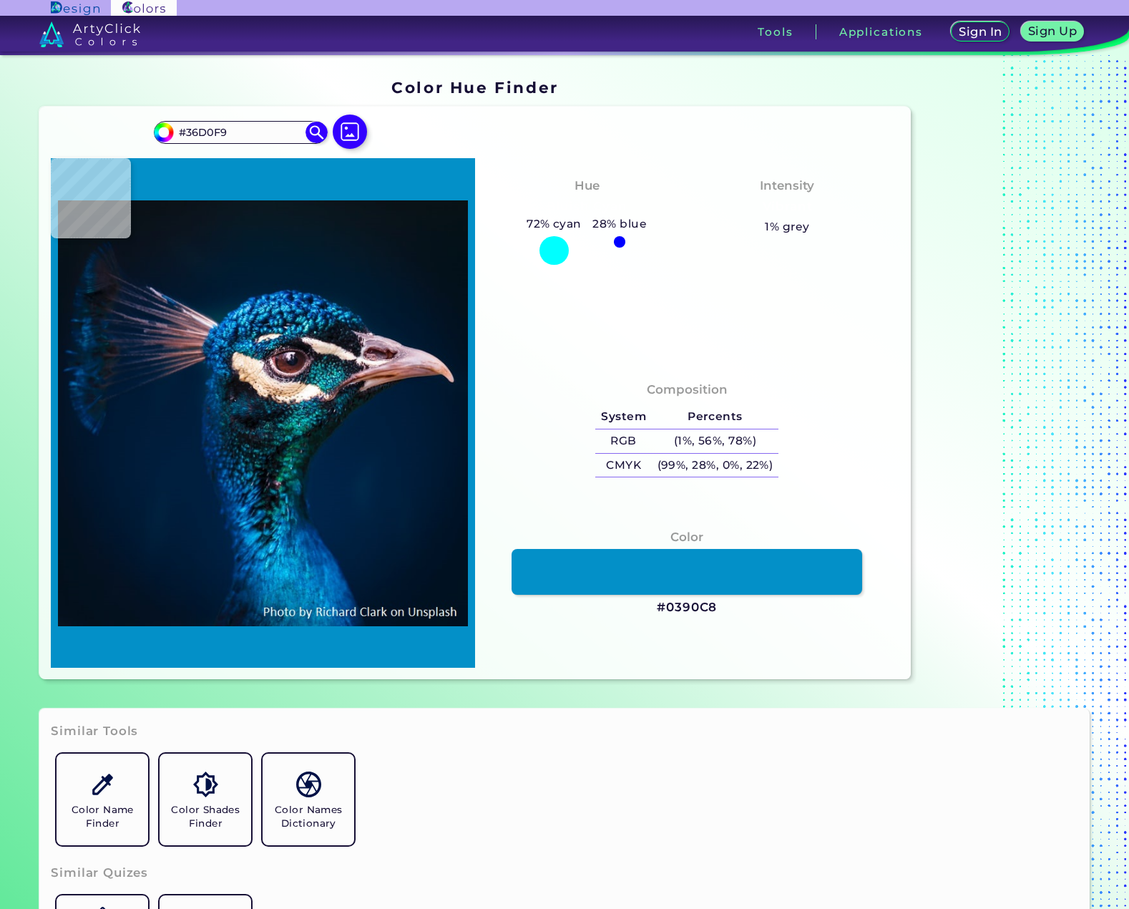
type input "#1BBBE4"
type input "#0dabd1"
type input "#0DABD1"
type input "#0ea8cd"
type input "#0EA8CD"
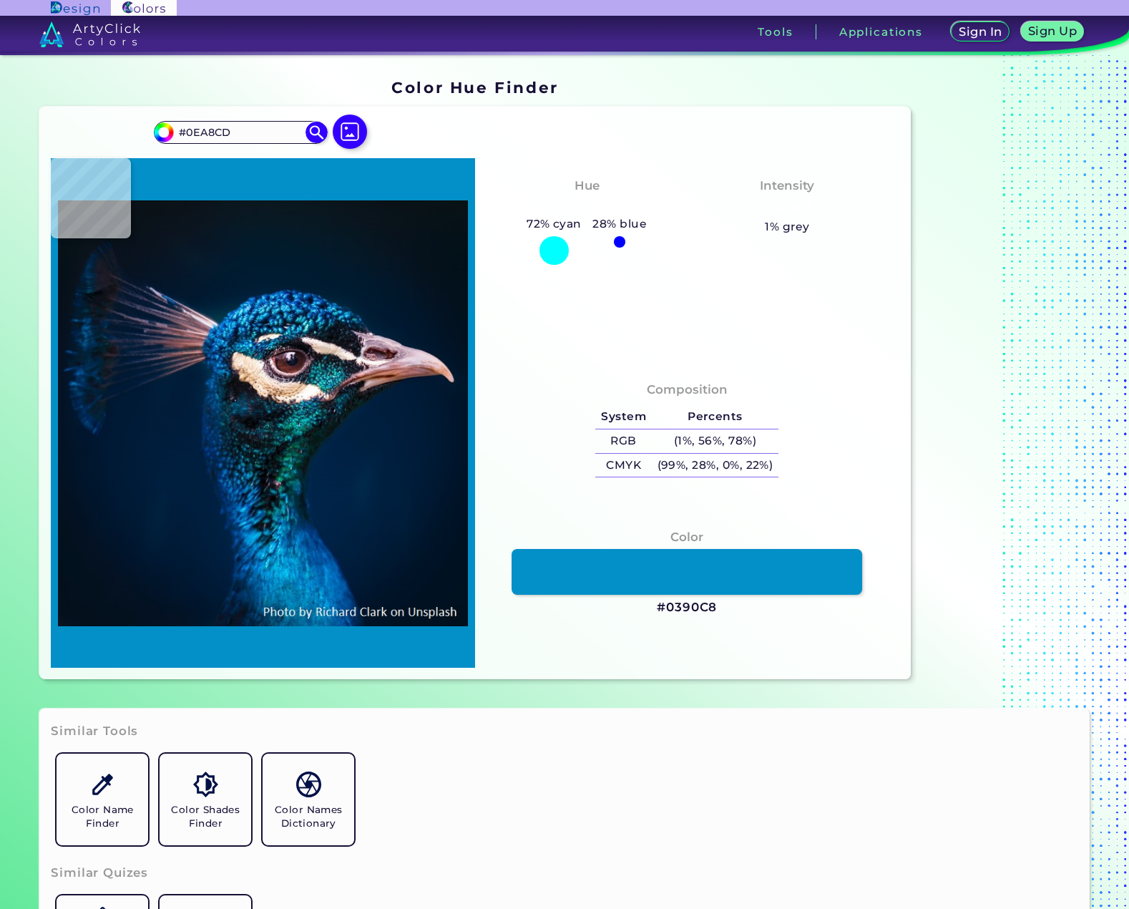
type input "#14a8cd"
type input "#14A8CD"
type input "#0e9ac0"
type input "#0E9AC0"
type input "#027cab"
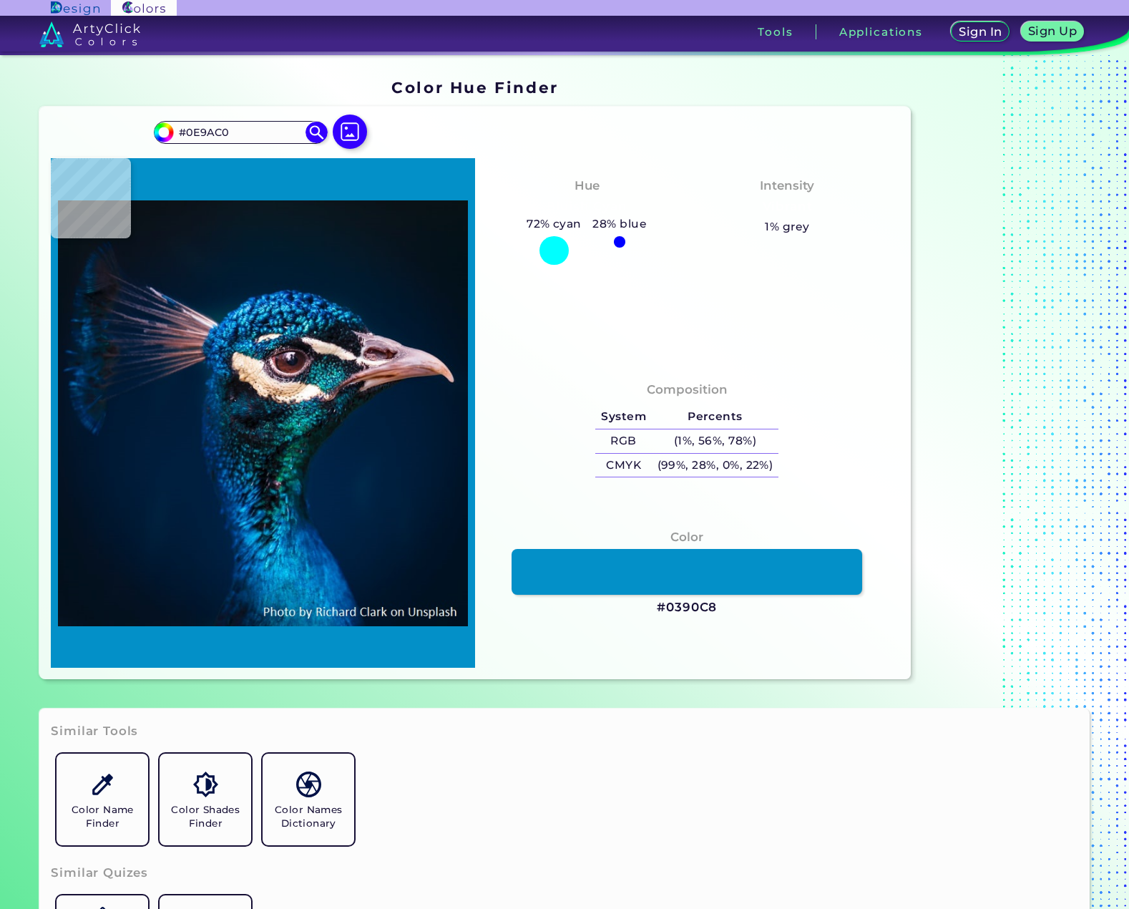
type input "#027CAB"
type input "#0a79b1"
type input "#0A79B1"
type input "#0684c0"
type input "#0684C0"
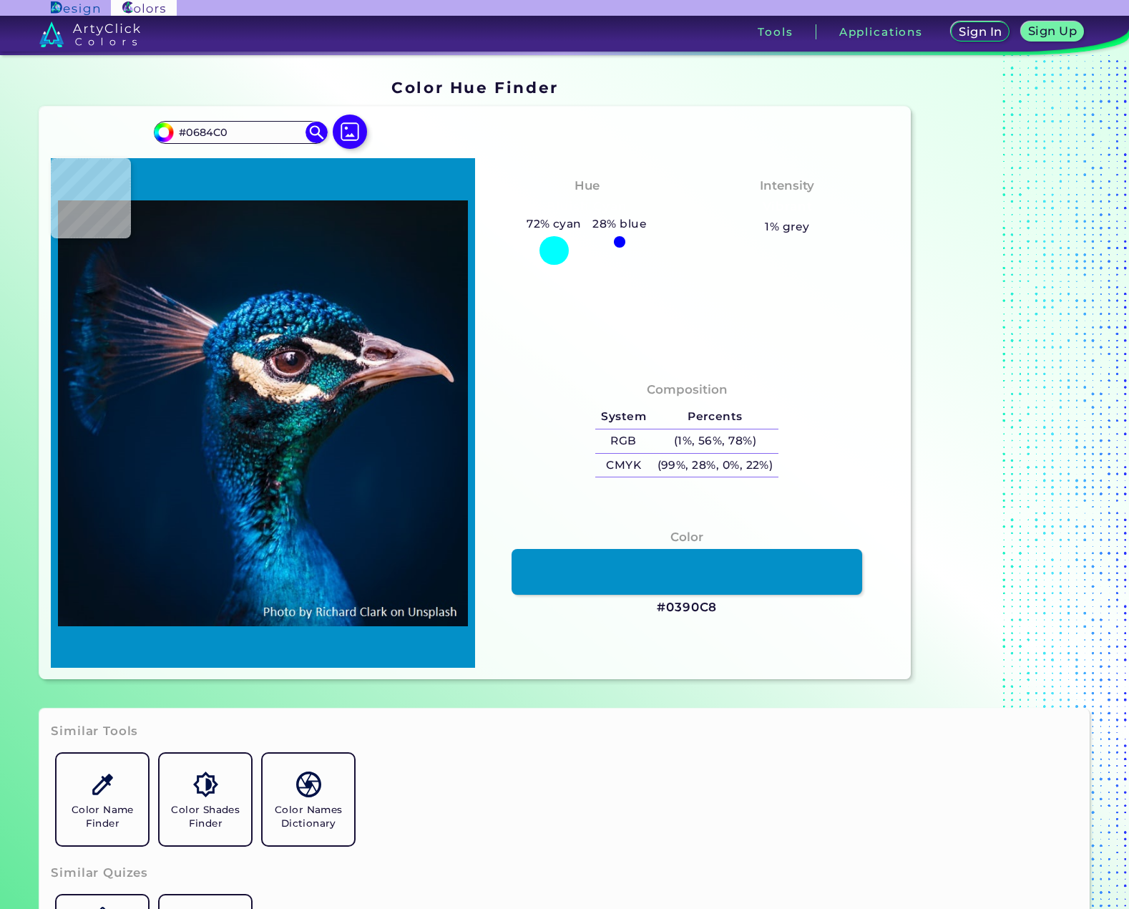
type input "#0590d7"
type input "#0590D7"
type input "#0584c7"
type input "#0584C7"
type input "#0071b1"
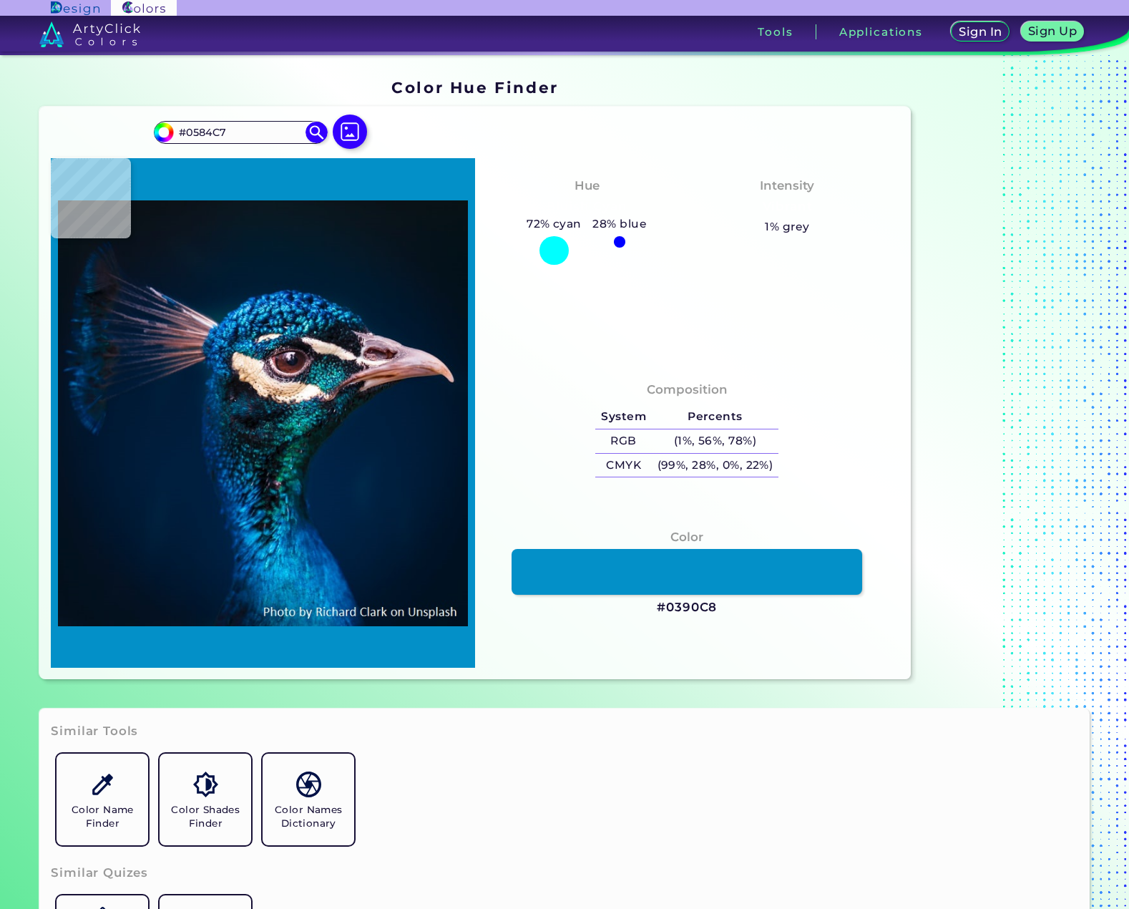
type input "#0071B1"
type input "#1088bd"
type input "#1088BD"
type input "#005590"
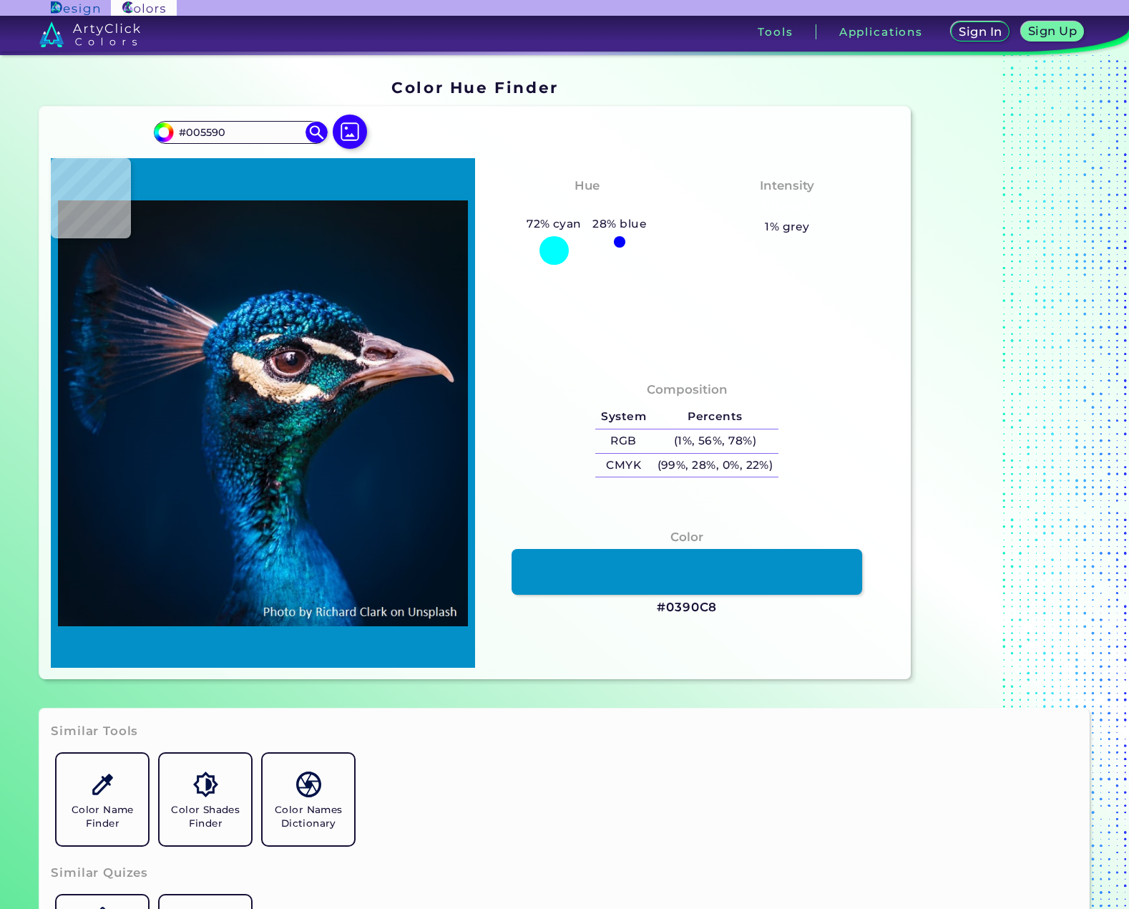
type input "#005188"
type input "#015691"
type input "#005a96"
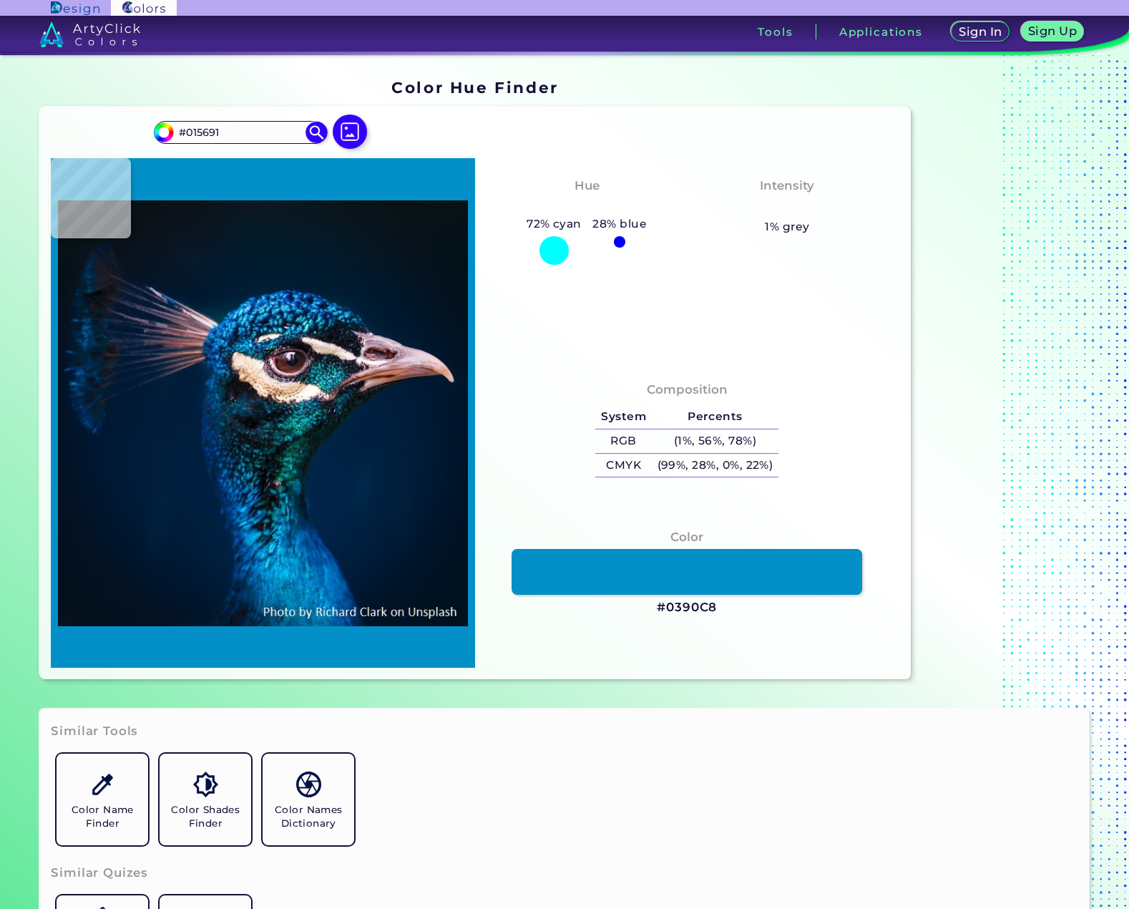
type input "#005A96"
type input "#035d9c"
type input "#035D9C"
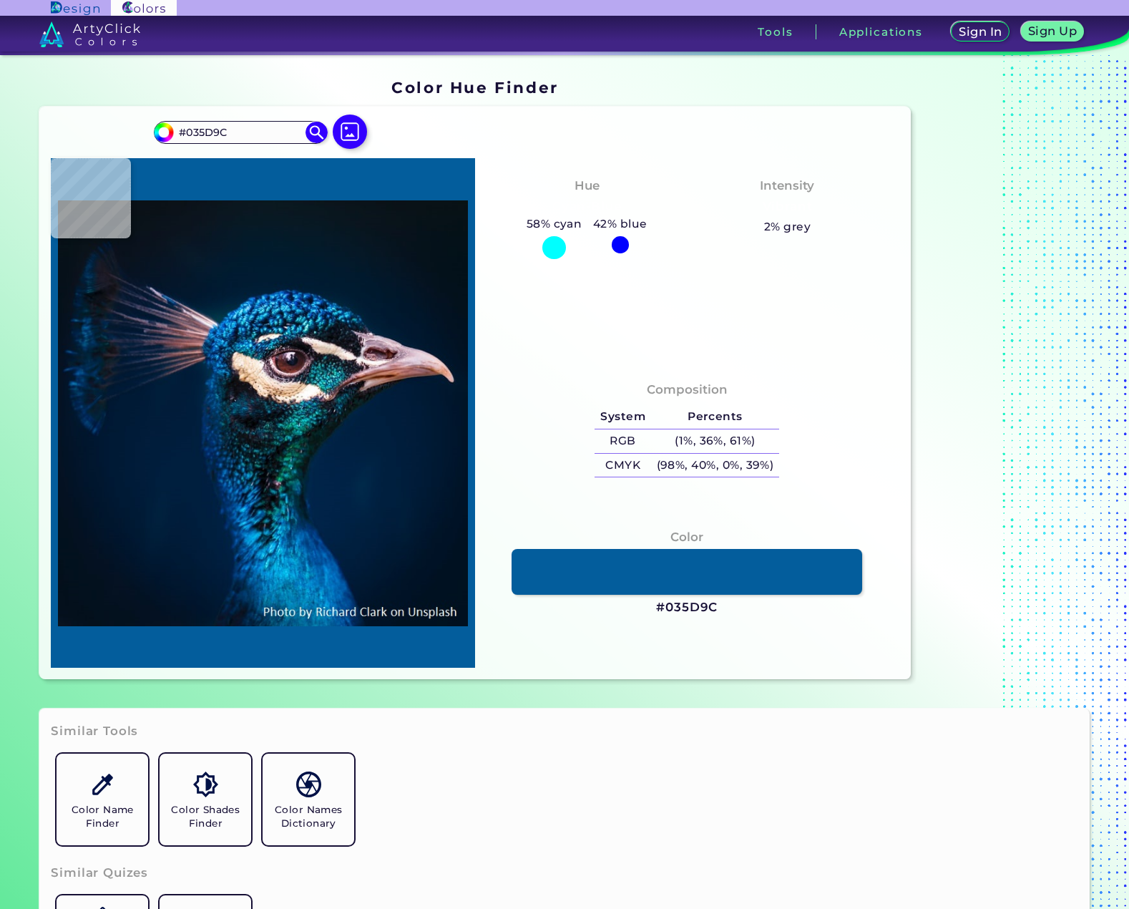
type input "#02599b"
type input "#02599B"
type input "#045390"
type input "#055b93"
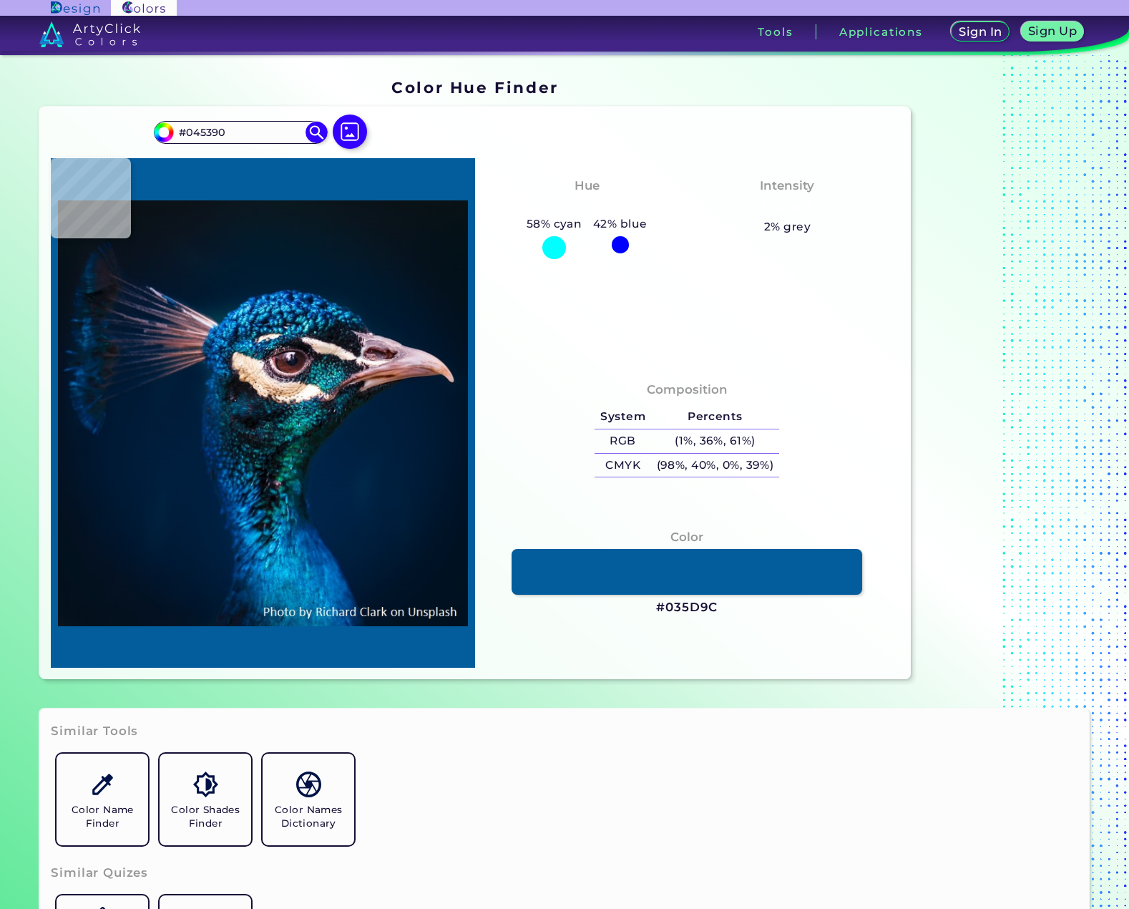
type input "#055B93"
type input "#005291"
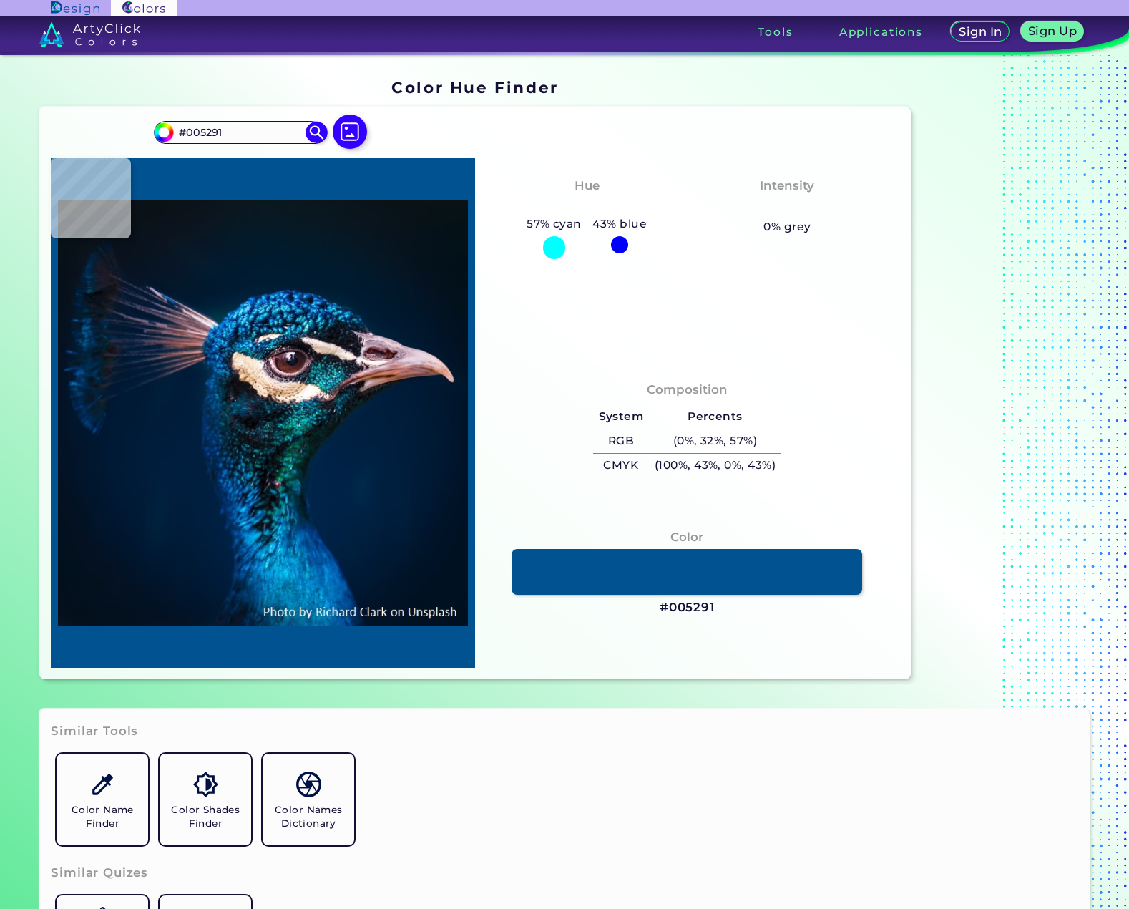
type input "#005393"
type input "#075d99"
type input "#075D99"
type input "#075189"
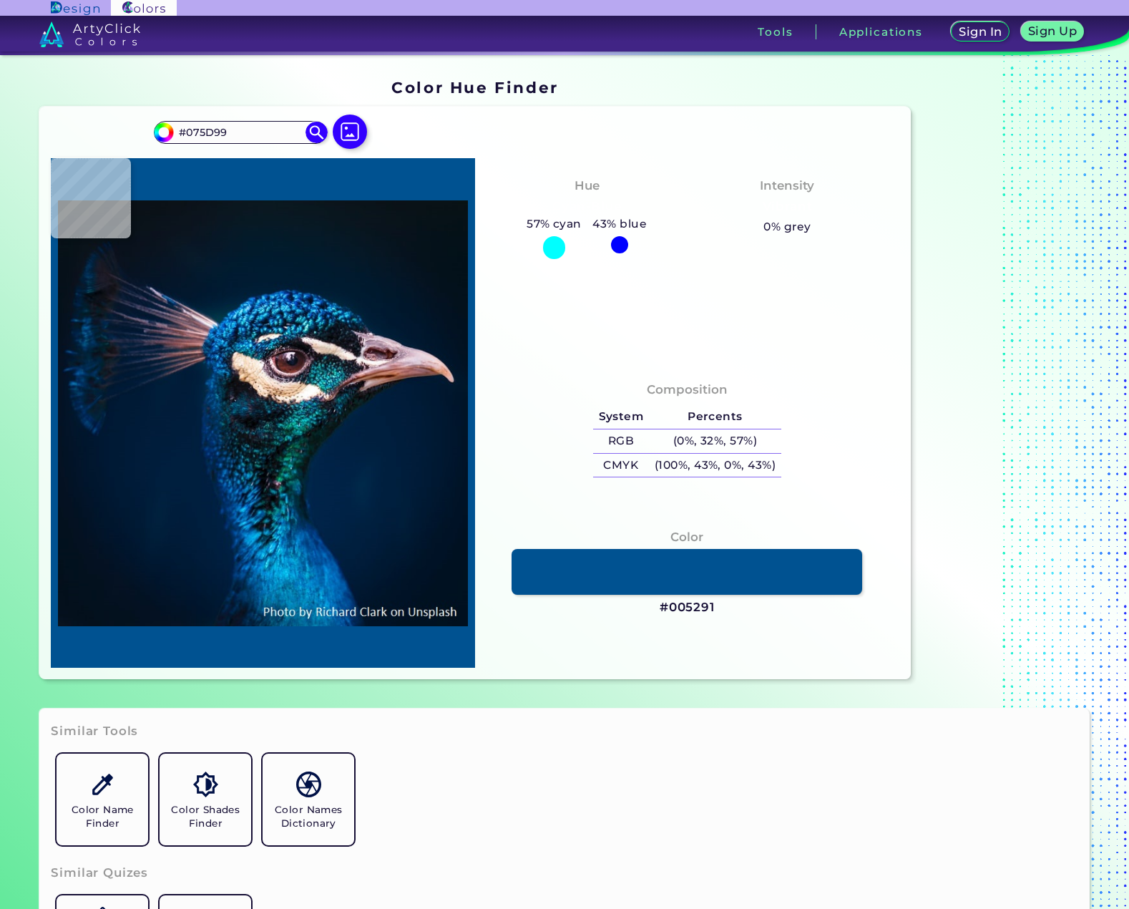
type input "#075189"
type input "#00355f"
type input "#00355F"
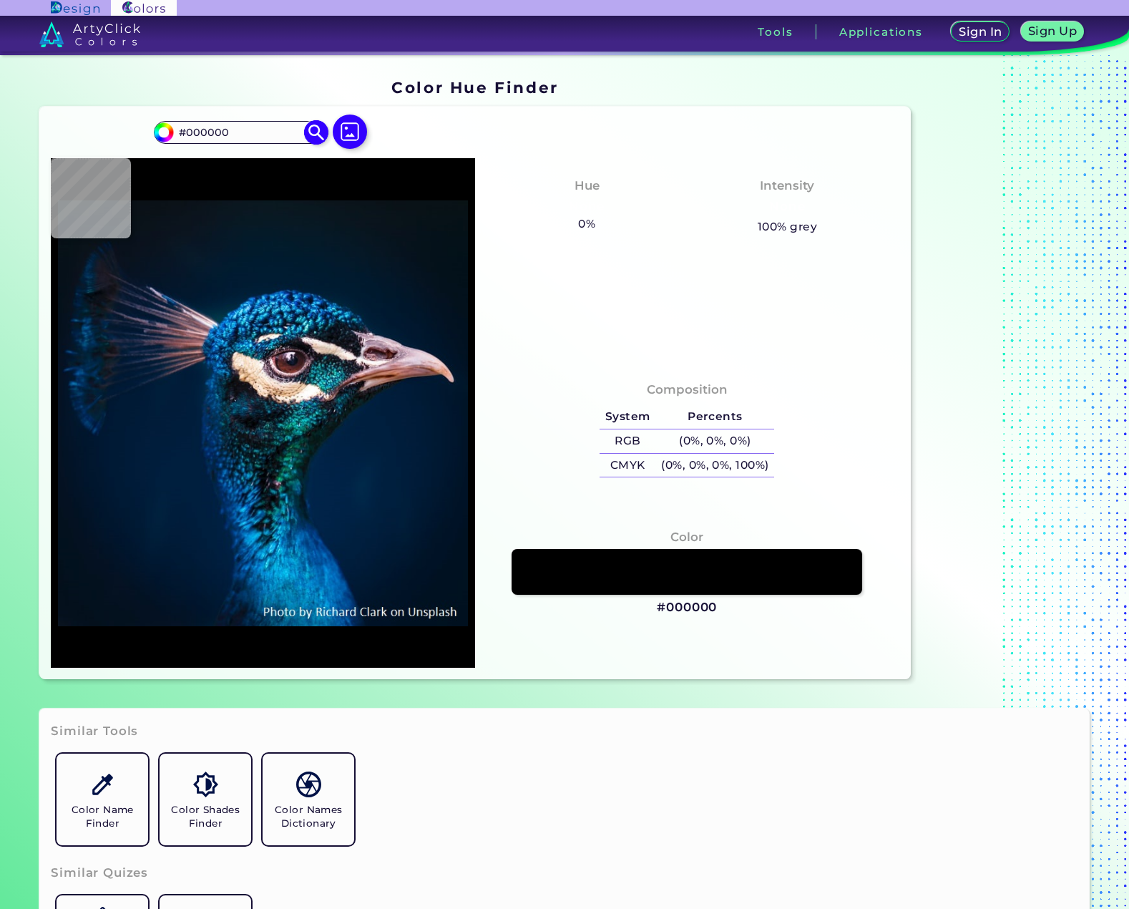
click at [318, 130] on img at bounding box center [316, 132] width 25 height 25
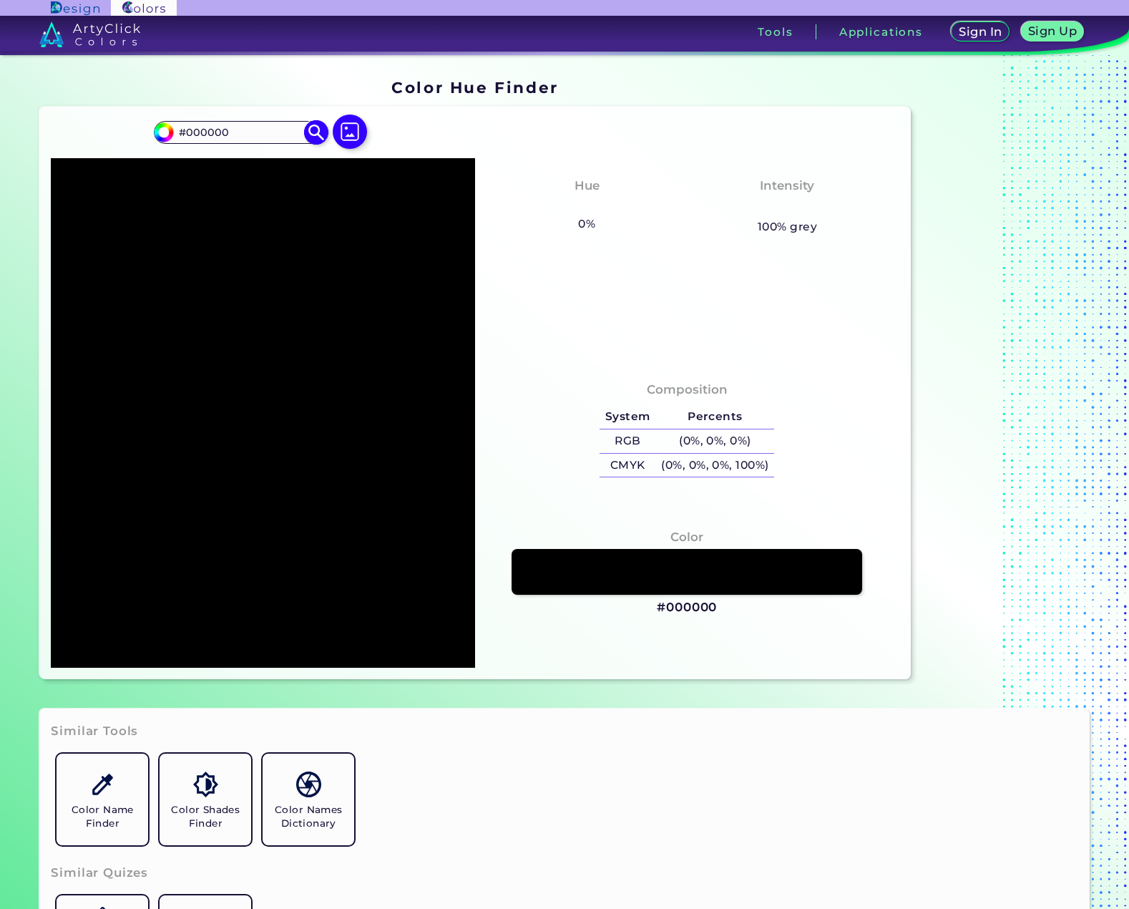
click at [270, 137] on input "#000000" at bounding box center [240, 131] width 133 height 19
